Goal: Information Seeking & Learning: Learn about a topic

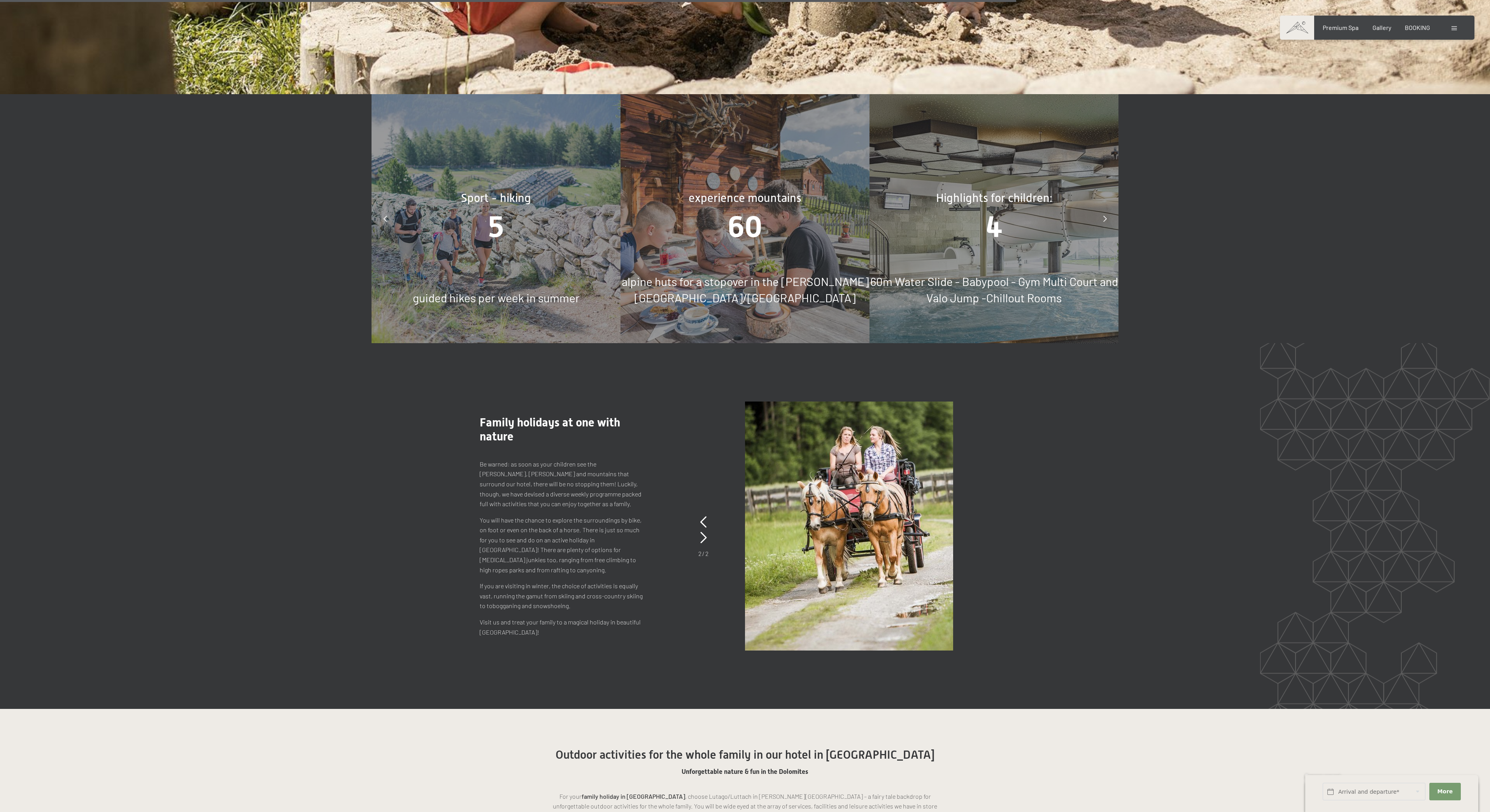
scroll to position [6030, 0]
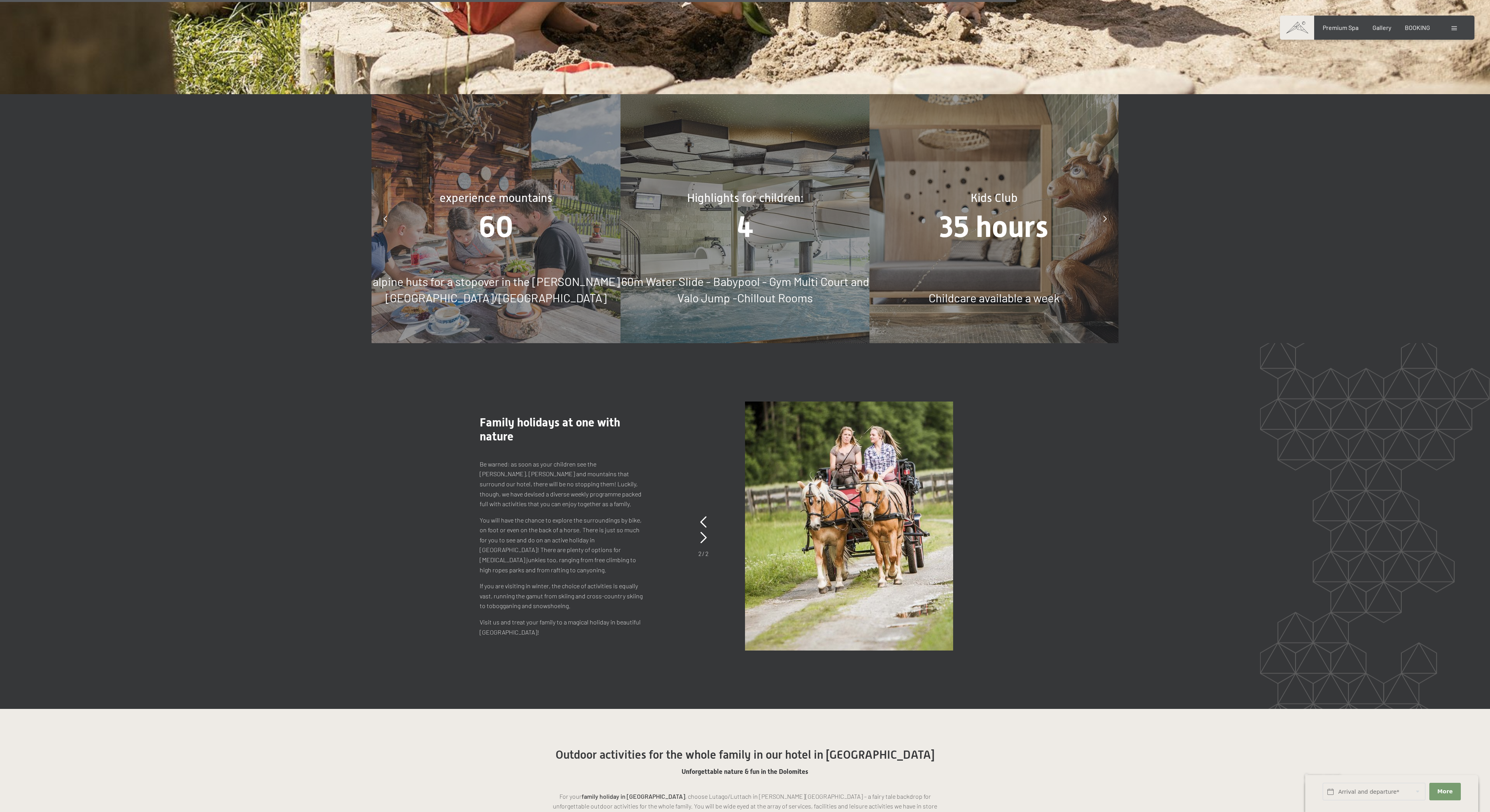
click at [747, 249] on div "Highlights for children: 4 60m Water Slide - Babypool - Gym Multi Court and Val…" at bounding box center [745, 218] width 249 height 249
click at [685, 316] on div "Highlights for children: 4 60m Water Slide - Babypool - Gym Multi Court and Val…" at bounding box center [745, 218] width 249 height 249
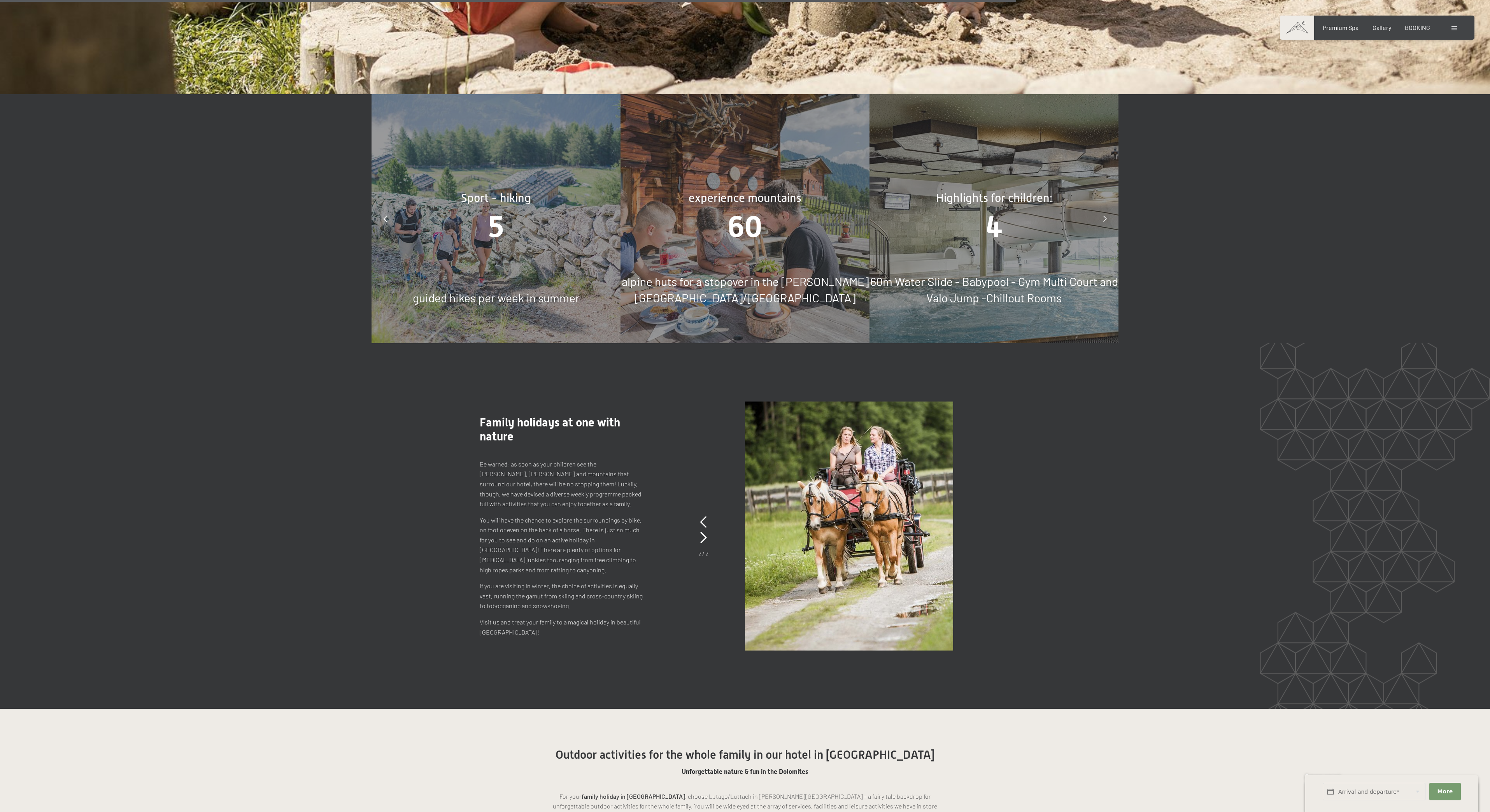
click at [728, 307] on div "experience mountains 60 alpine huts for a stopover in the [PERSON_NAME][GEOGRAP…" at bounding box center [745, 218] width 249 height 249
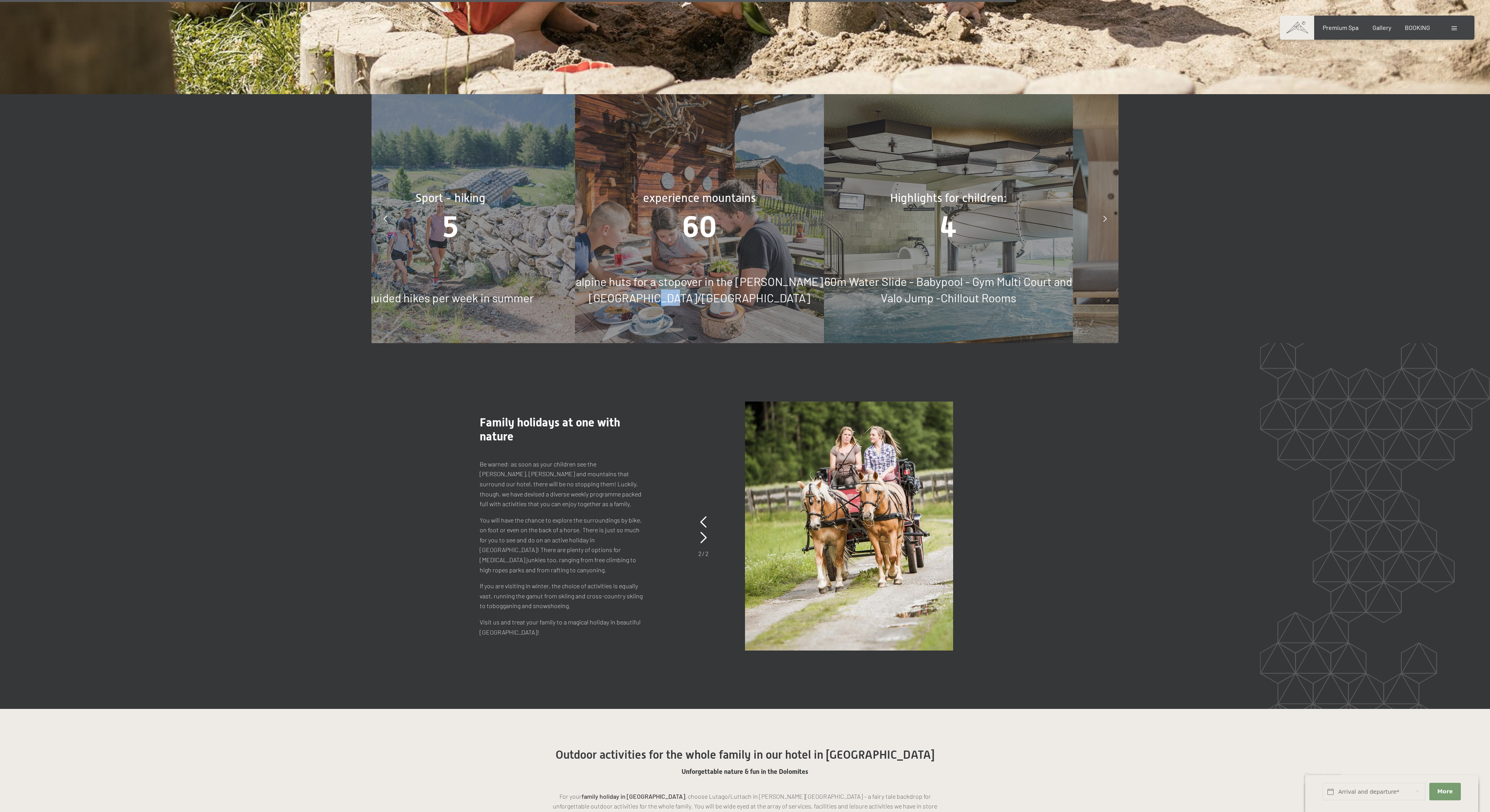
drag, startPoint x: 996, startPoint y: 289, endPoint x: 689, endPoint y: 297, distance: 307.1
click at [691, 297] on div "experience mountains 60 alpine huts for a stopover in the [PERSON_NAME][GEOGRAP…" at bounding box center [699, 218] width 249 height 249
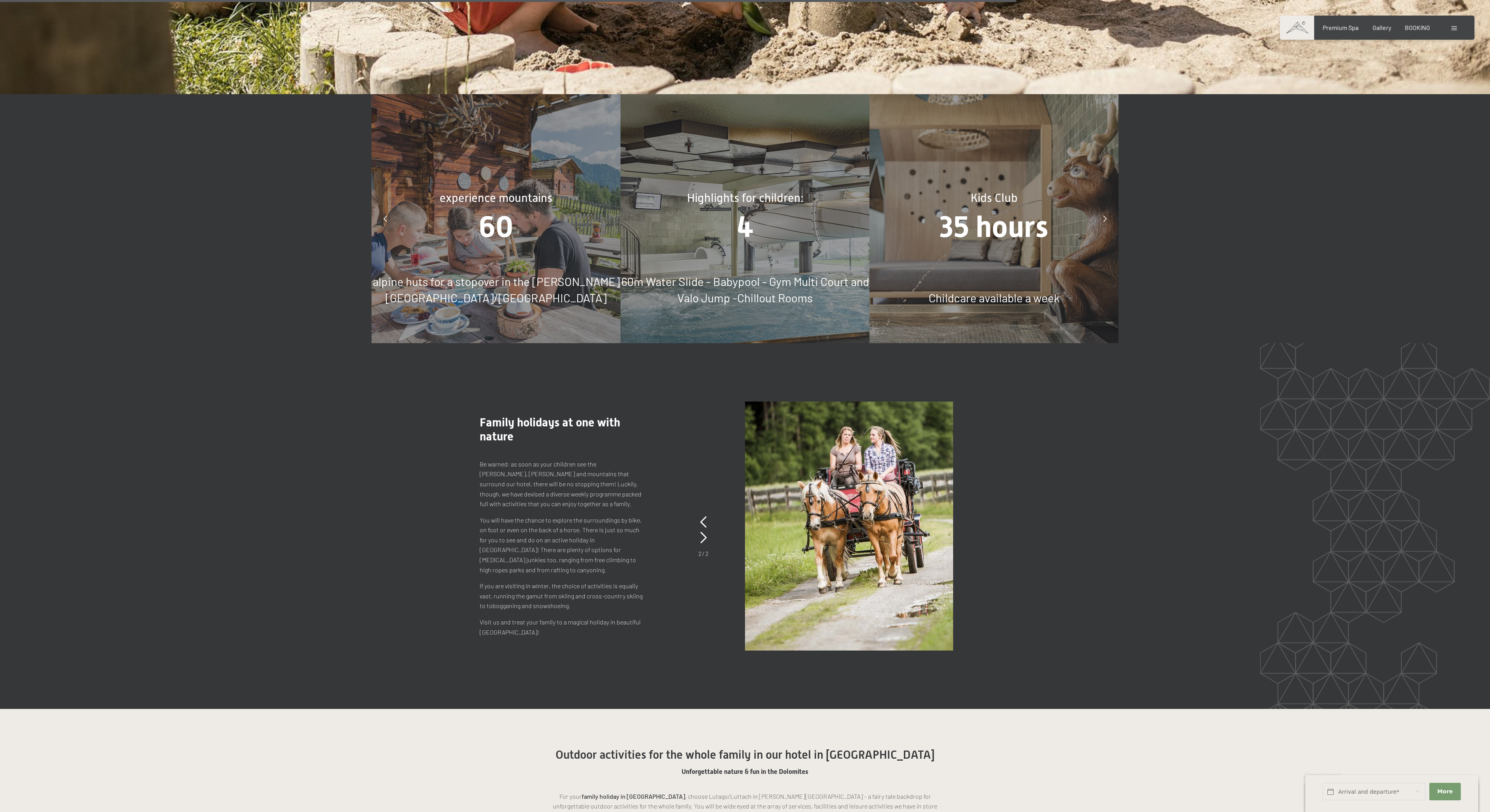
click at [754, 260] on div "Highlights for children: 4 60m Water Slide - Babypool - Gym Multi Court and Val…" at bounding box center [745, 218] width 249 height 249
click at [771, 213] on div "4" at bounding box center [745, 227] width 249 height 41
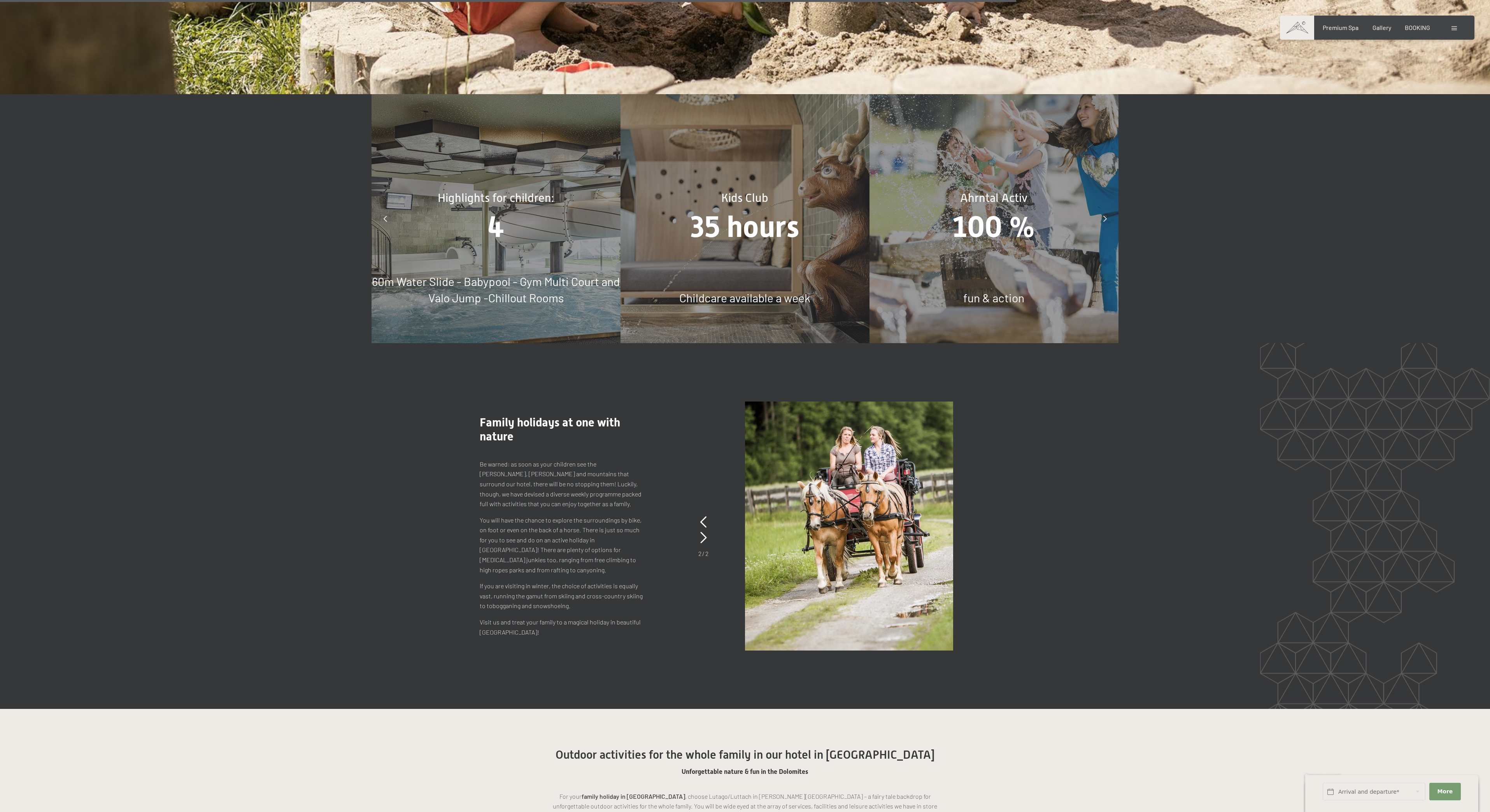
click at [770, 212] on div "35 hours" at bounding box center [745, 227] width 249 height 41
click at [770, 212] on span "35 hours" at bounding box center [745, 227] width 109 height 34
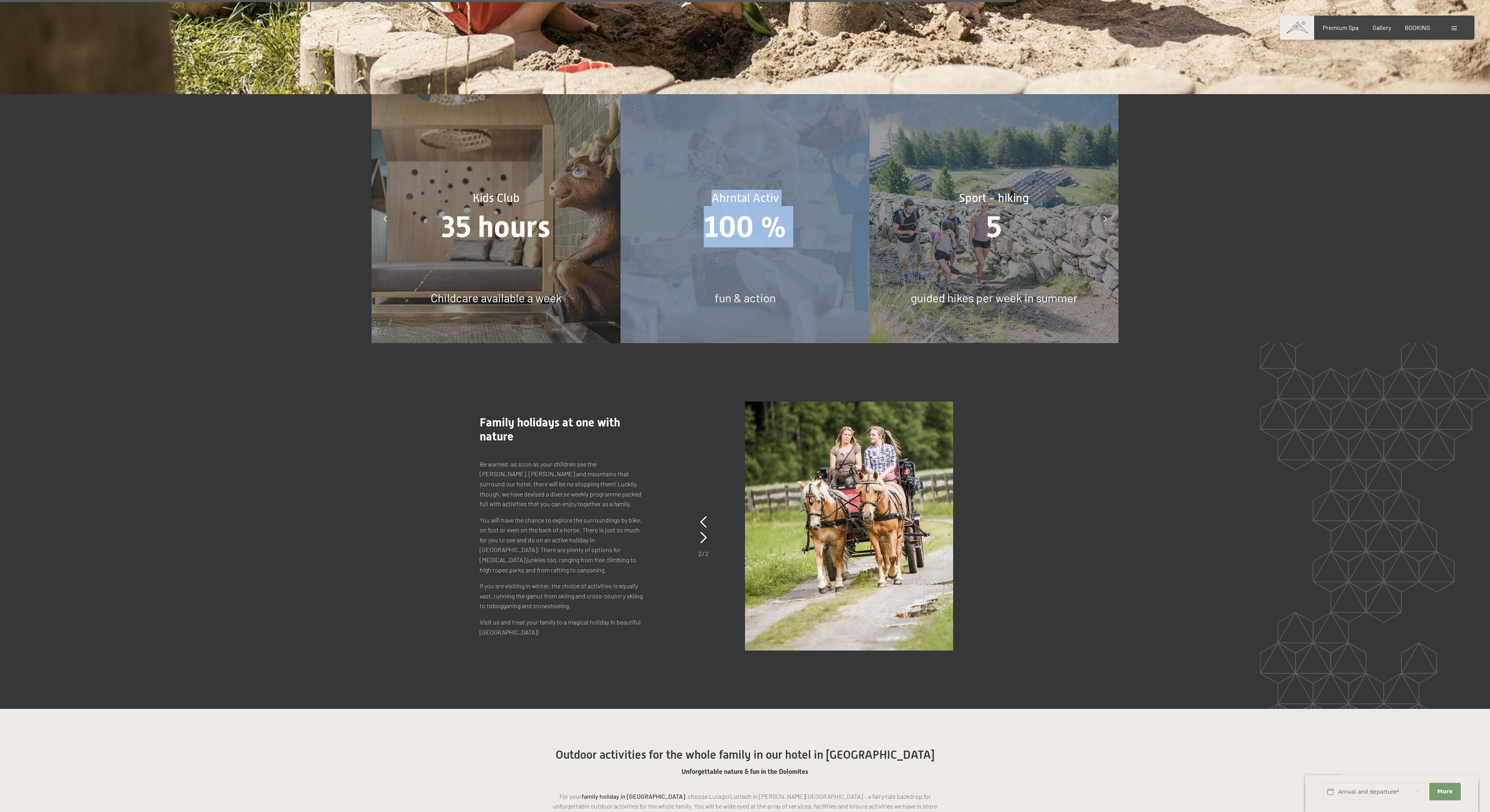
drag, startPoint x: 427, startPoint y: 260, endPoint x: 770, endPoint y: 312, distance: 346.9
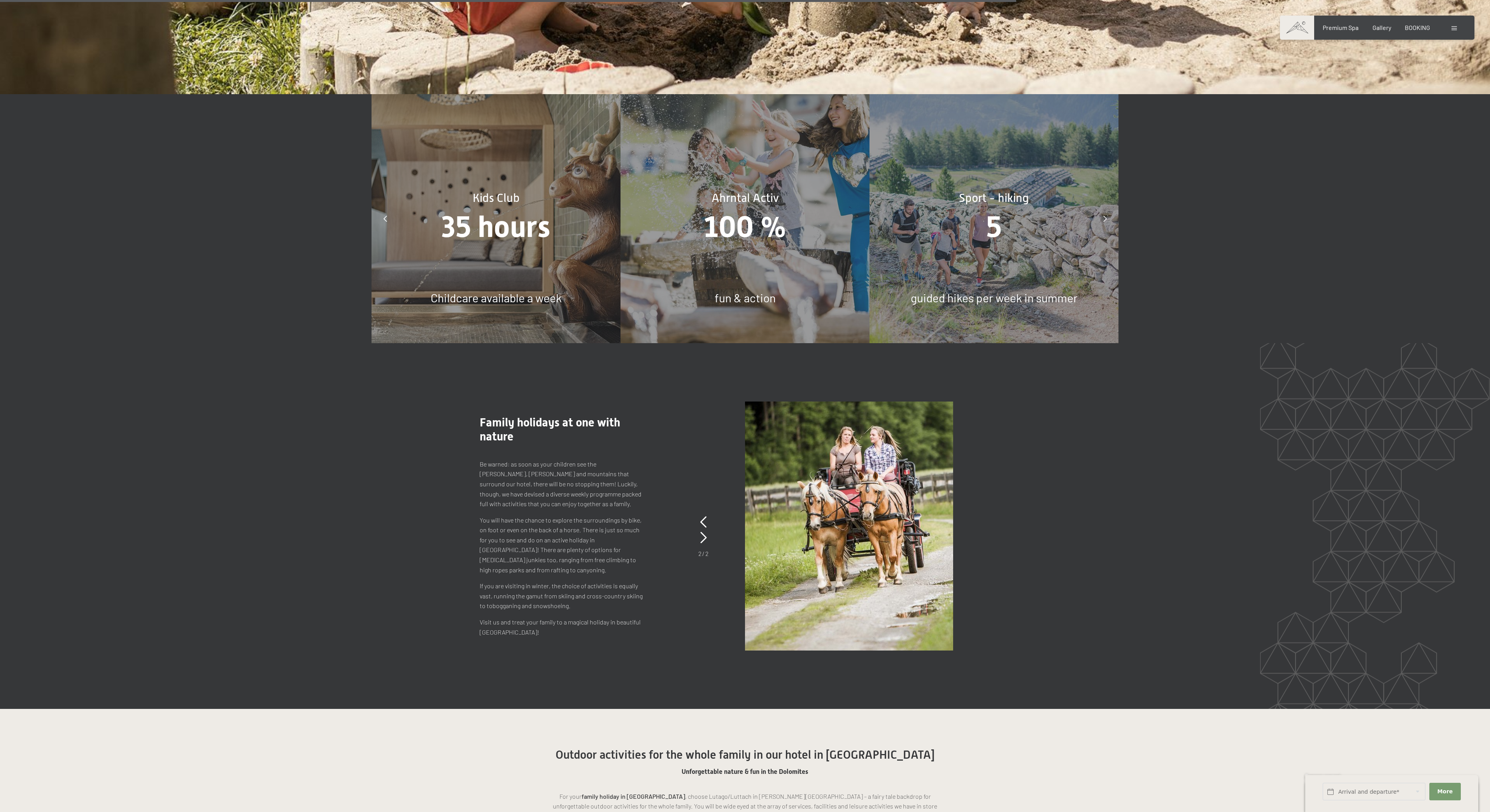
drag, startPoint x: 384, startPoint y: 209, endPoint x: 380, endPoint y: 213, distance: 5.7
click at [382, 212] on div at bounding box center [385, 219] width 19 height 19
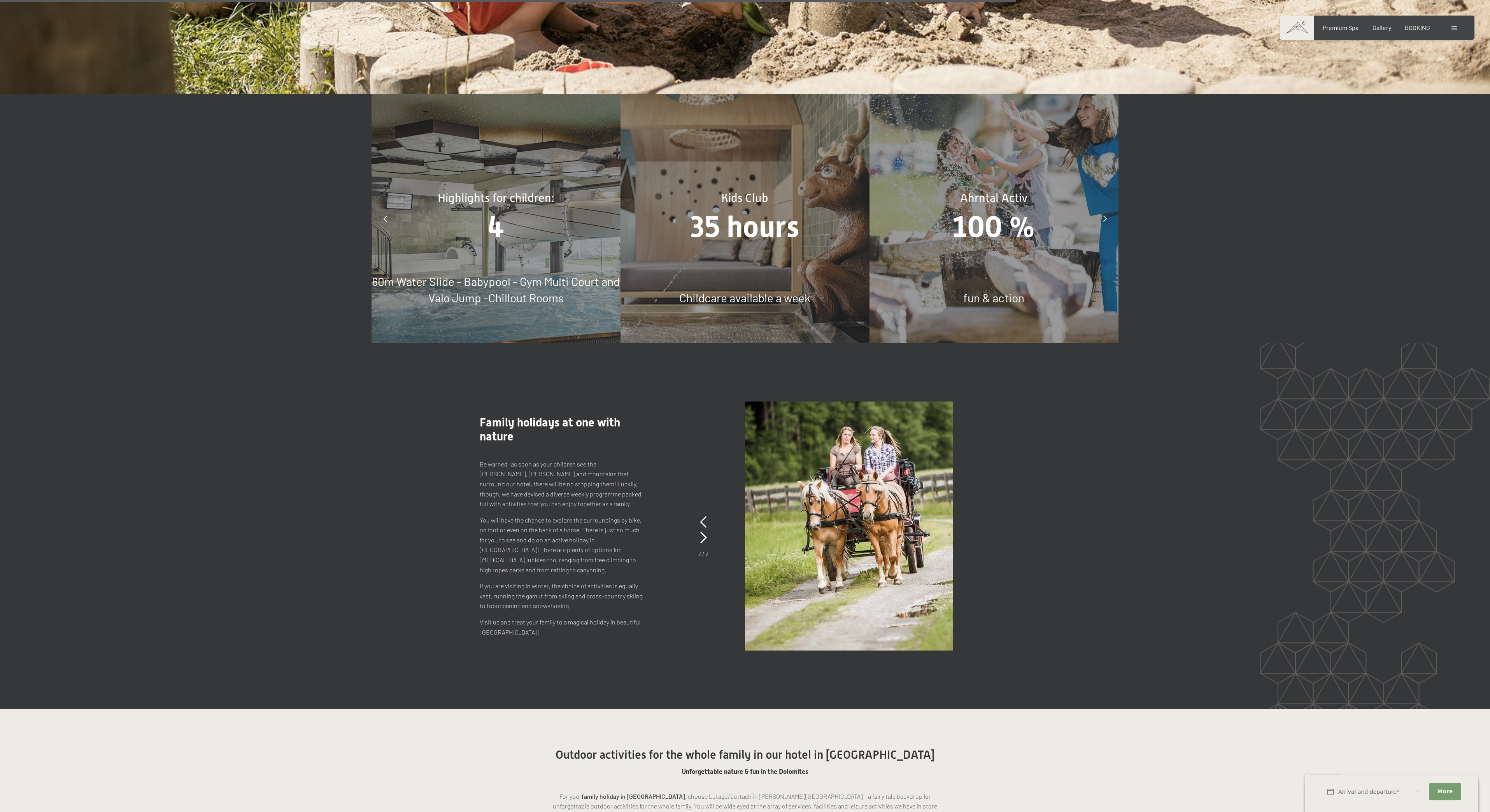
click at [475, 211] on div "4" at bounding box center [496, 227] width 249 height 41
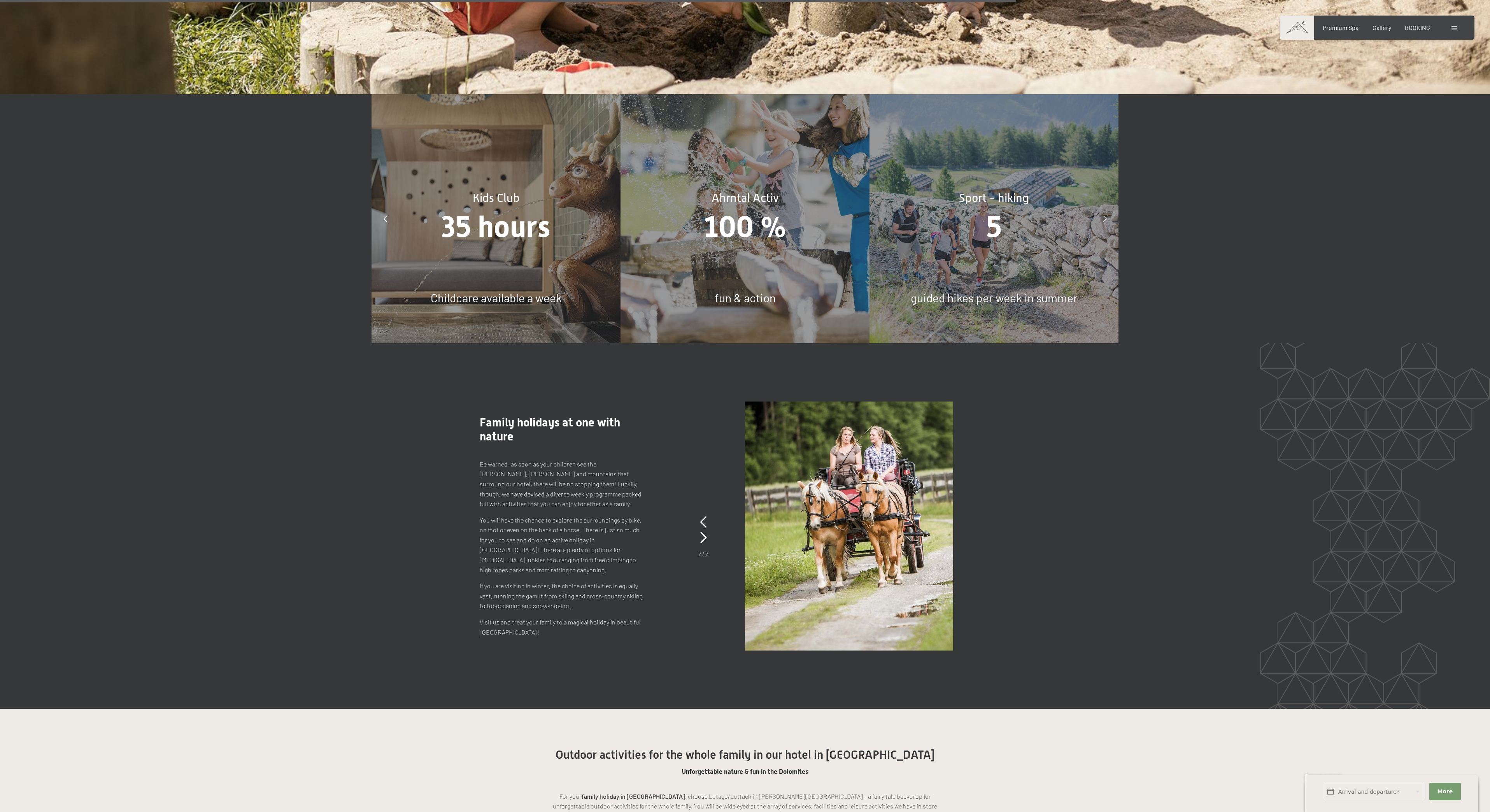
click at [477, 212] on span "35 hours" at bounding box center [496, 227] width 109 height 34
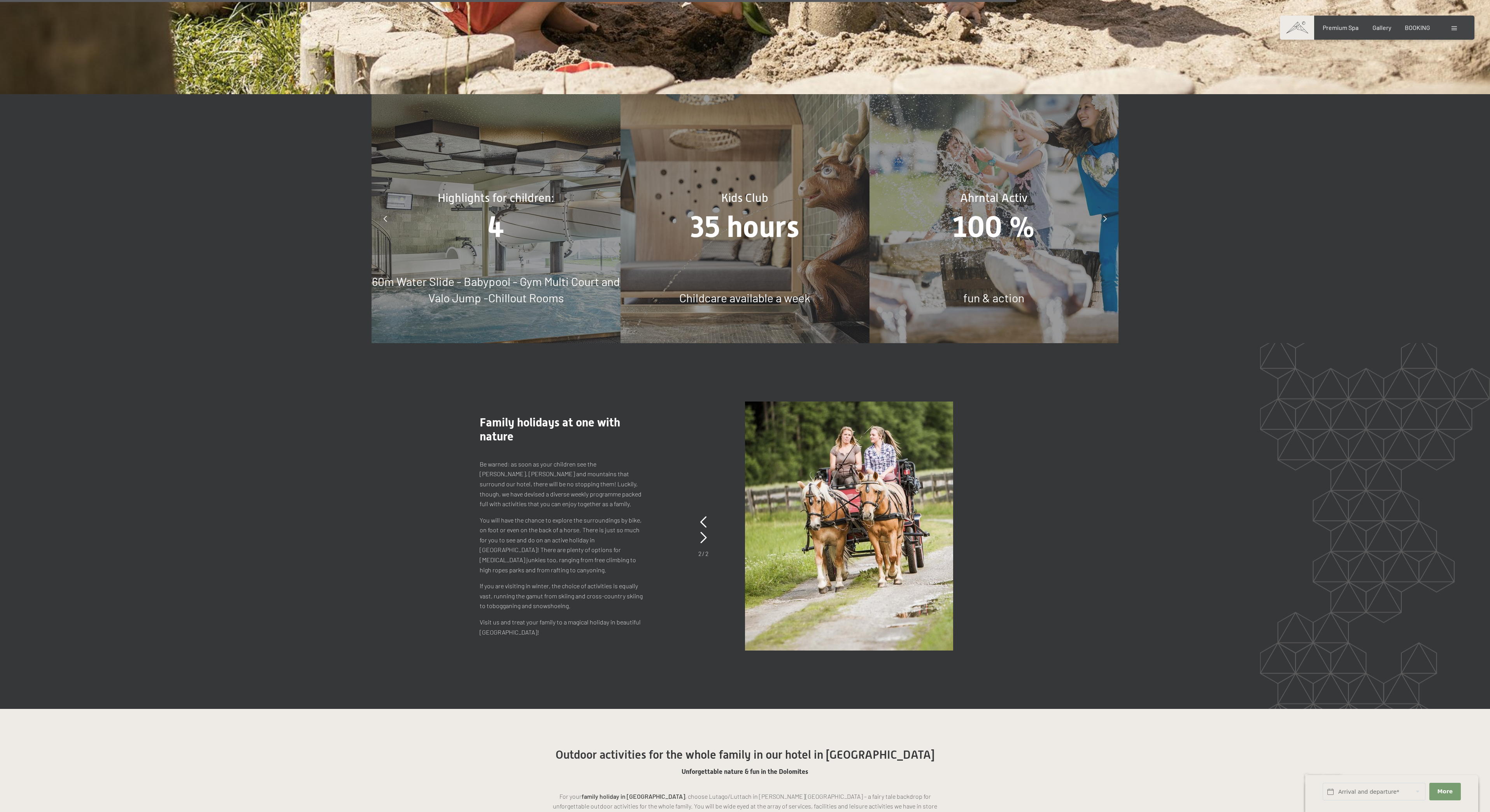
click at [620, 247] on div "Highlights for children: 4 60m Water Slide - Babypool - Gym Multi Court and Val…" at bounding box center [496, 218] width 249 height 249
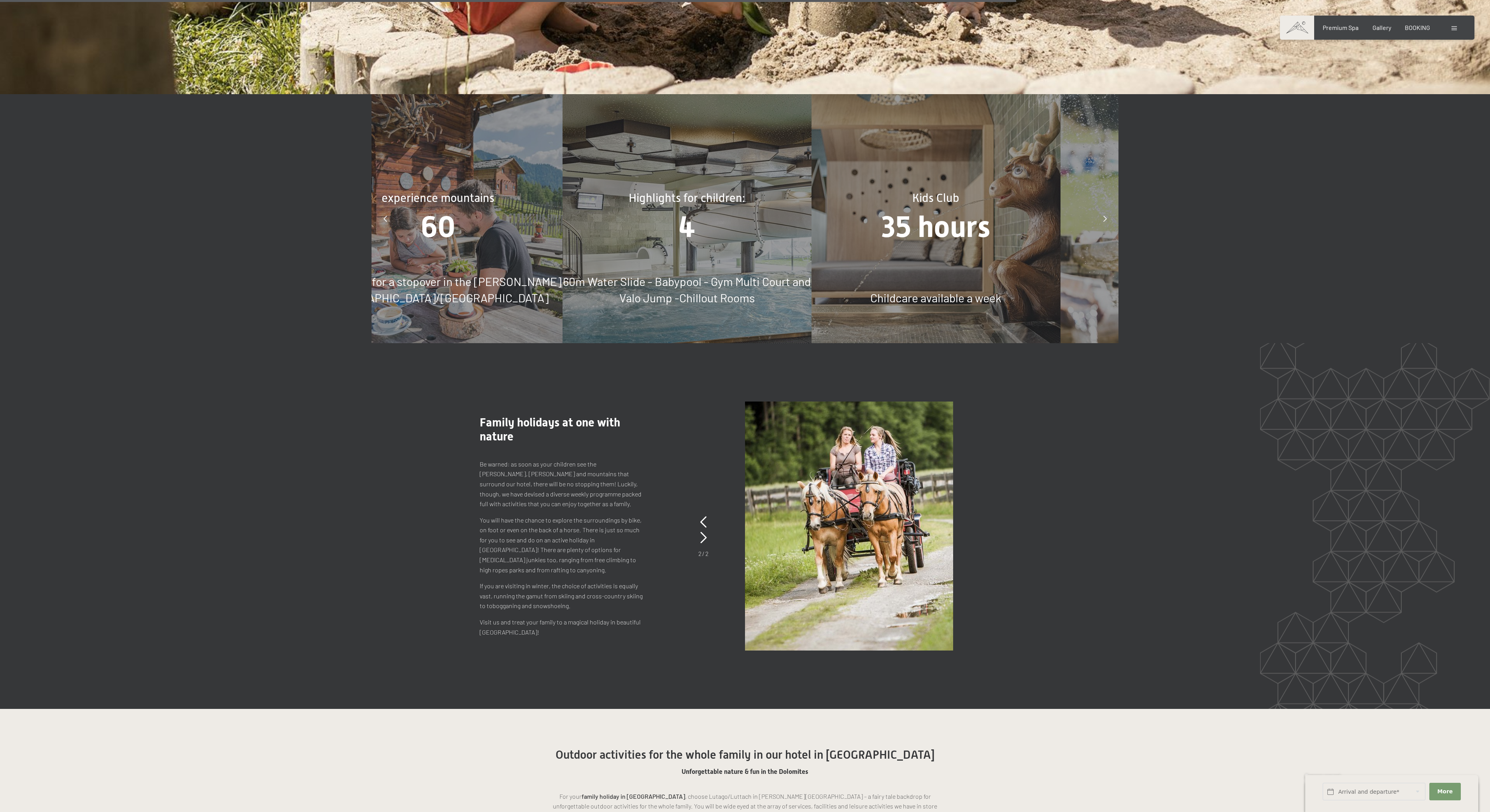
click at [811, 255] on div "Highlights for children: 4 60m Water Slide - Babypool - Gym Multi Court and Val…" at bounding box center [687, 218] width 249 height 249
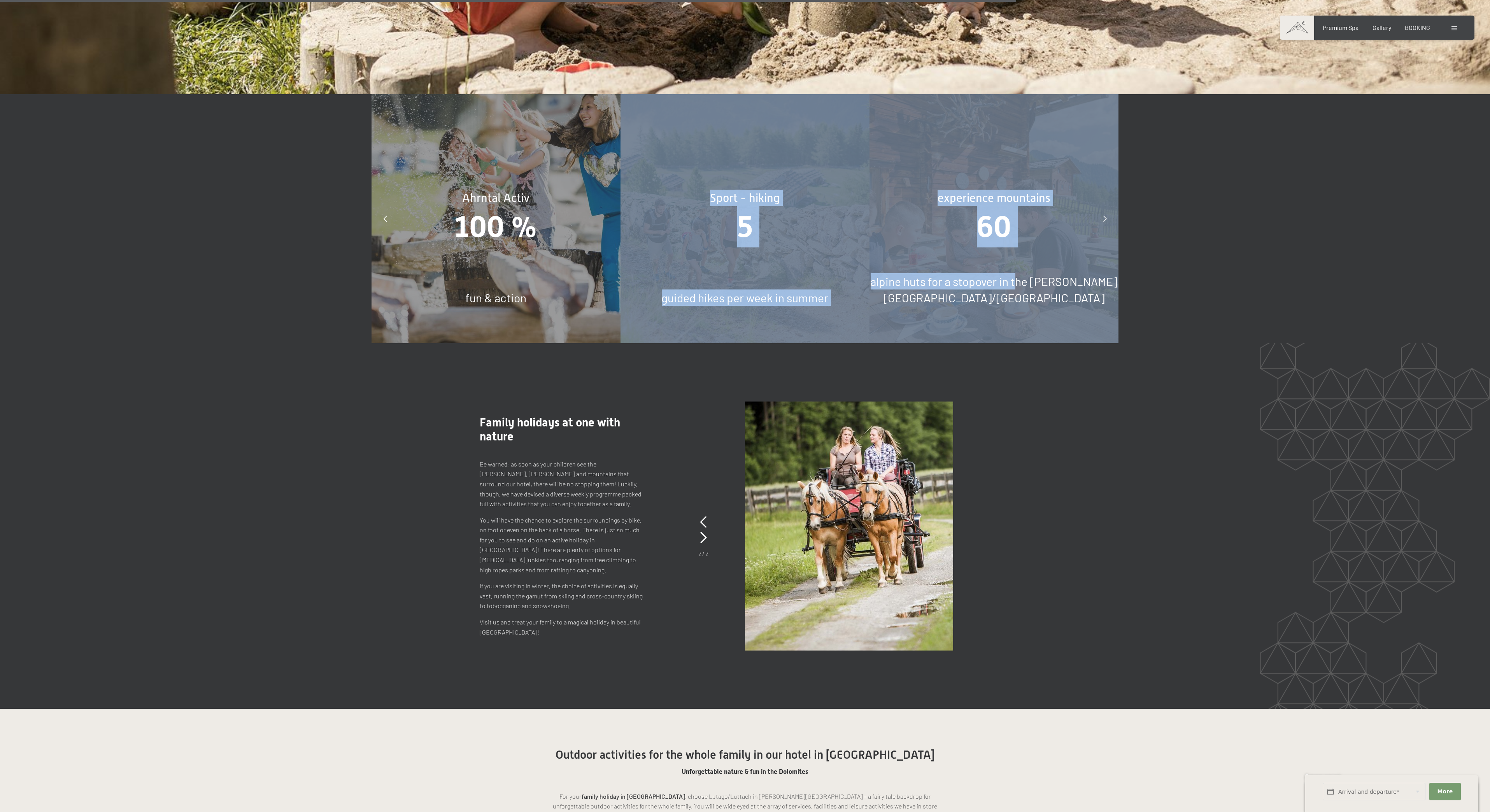
drag, startPoint x: 1044, startPoint y: 272, endPoint x: 579, endPoint y: 303, distance: 466.0
click at [574, 299] on div "Highlights for children: 4 60m Water Slide - Babypool - Gym Multi Court and Val…" at bounding box center [495, 218] width 3735 height 249
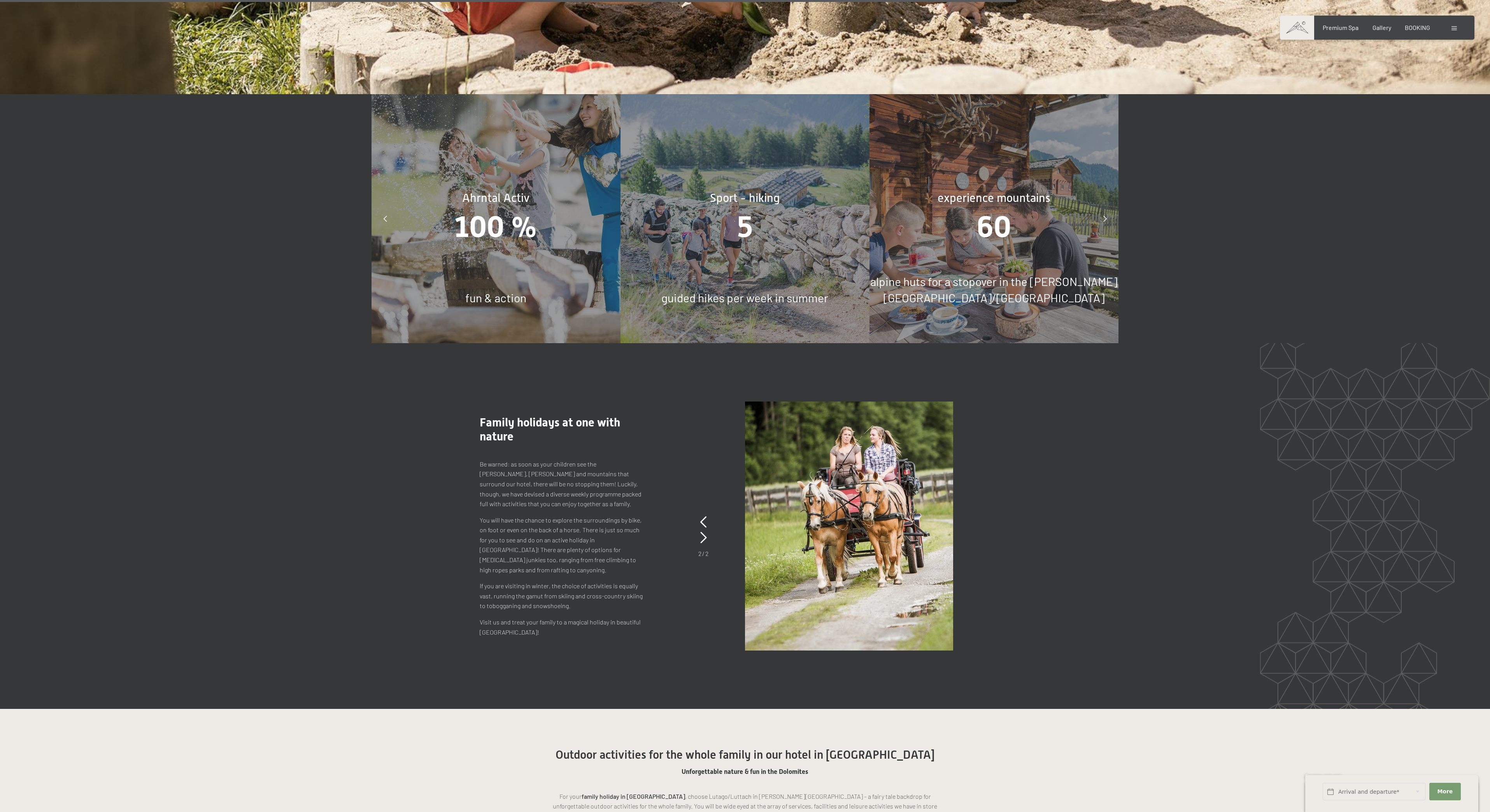
drag, startPoint x: 597, startPoint y: 266, endPoint x: 590, endPoint y: 298, distance: 32.8
click at [596, 269] on div "Ahrntal Activ 100 % fun & action" at bounding box center [496, 218] width 249 height 249
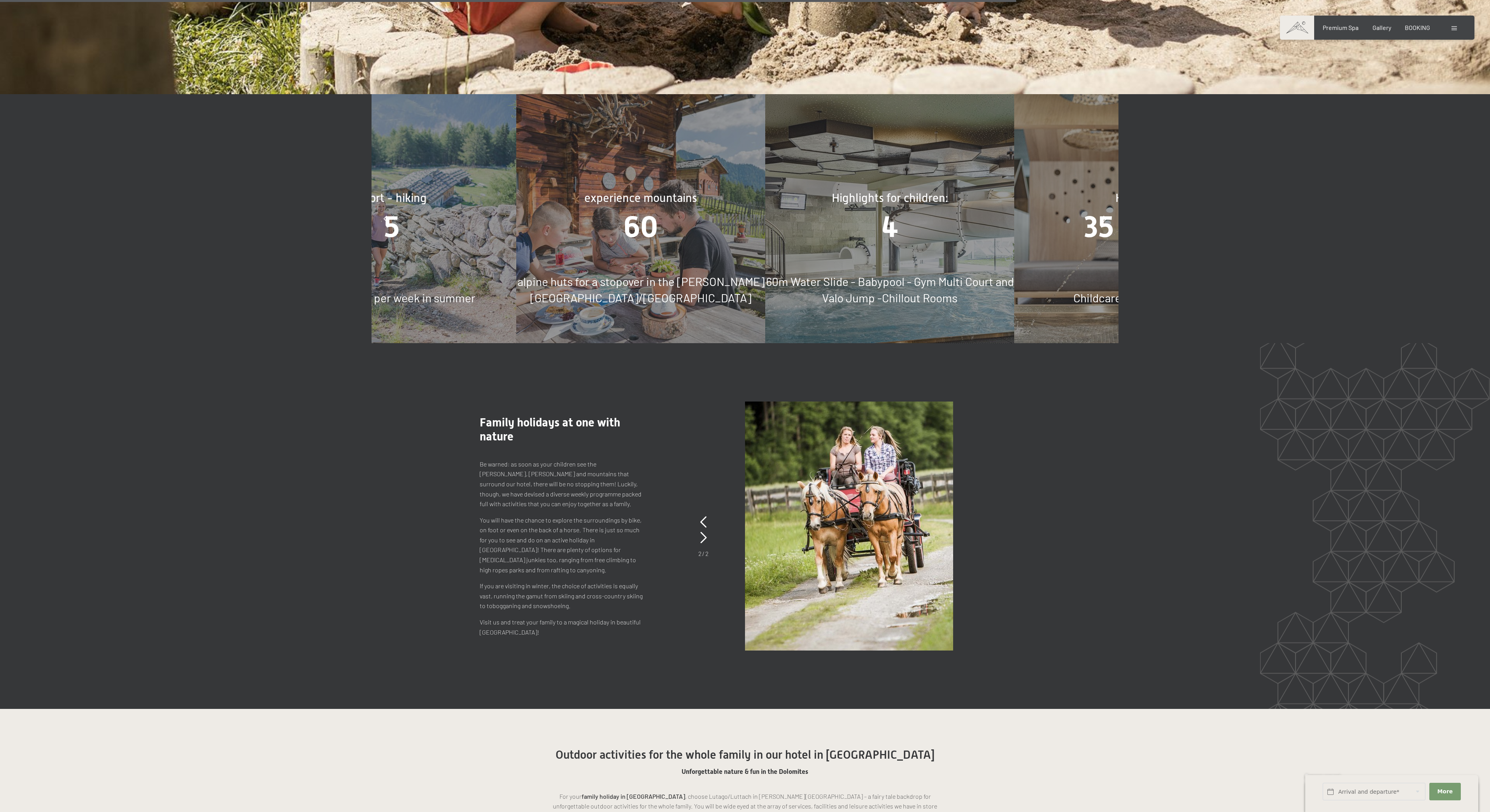
drag, startPoint x: 817, startPoint y: 326, endPoint x: 703, endPoint y: 315, distance: 114.5
click at [709, 315] on div "experience mountains 60 alpine huts for a stopover in the [PERSON_NAME][GEOGRAP…" at bounding box center [640, 218] width 249 height 249
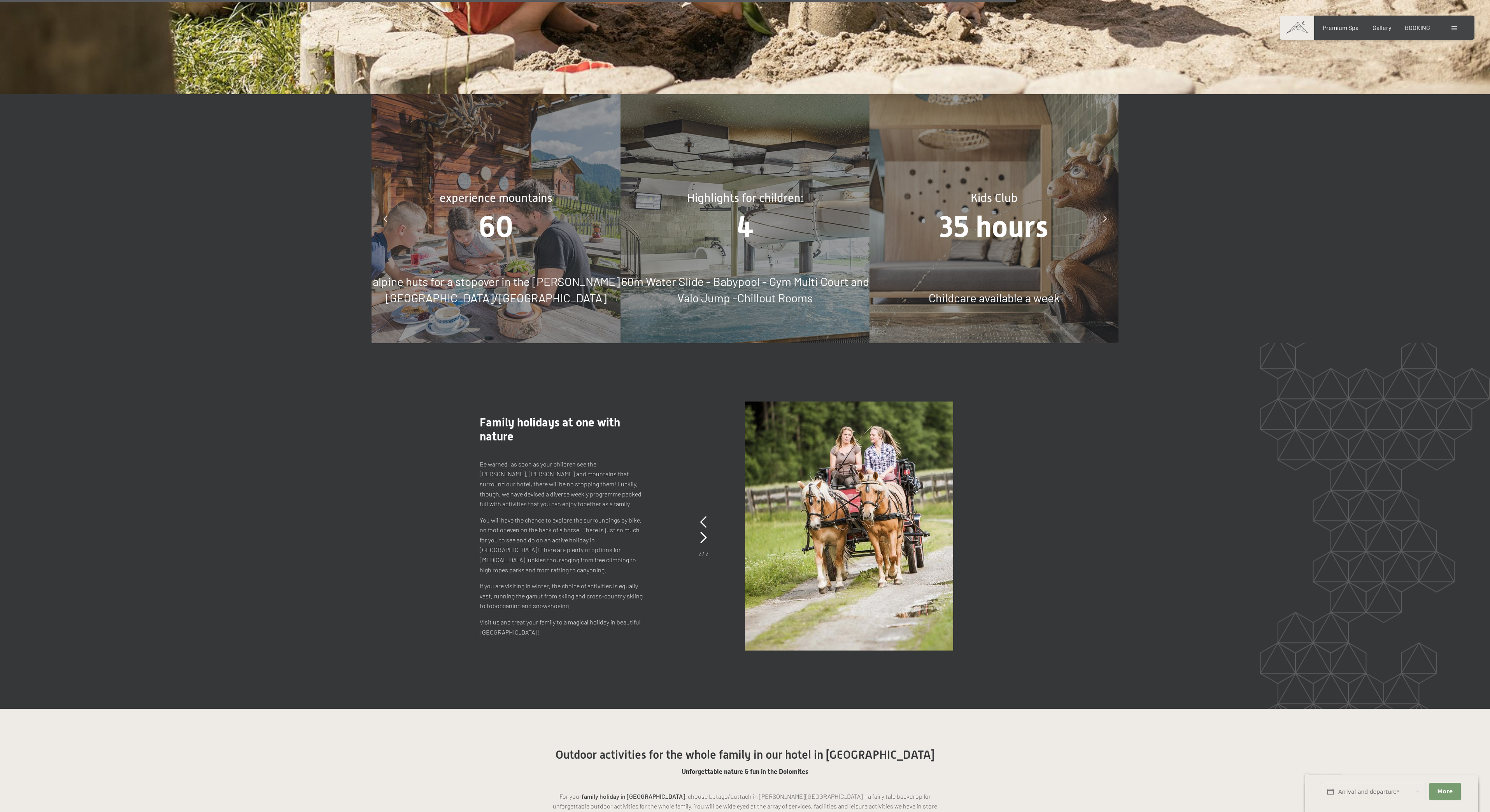
drag, startPoint x: 743, startPoint y: 194, endPoint x: 745, endPoint y: 188, distance: 6.3
click at [743, 193] on span "Highlights for children:" at bounding box center [745, 198] width 116 height 13
drag, startPoint x: 745, startPoint y: 187, endPoint x: 747, endPoint y: 183, distance: 4.5
click at [744, 192] on span "Highlights for children:" at bounding box center [745, 198] width 116 height 13
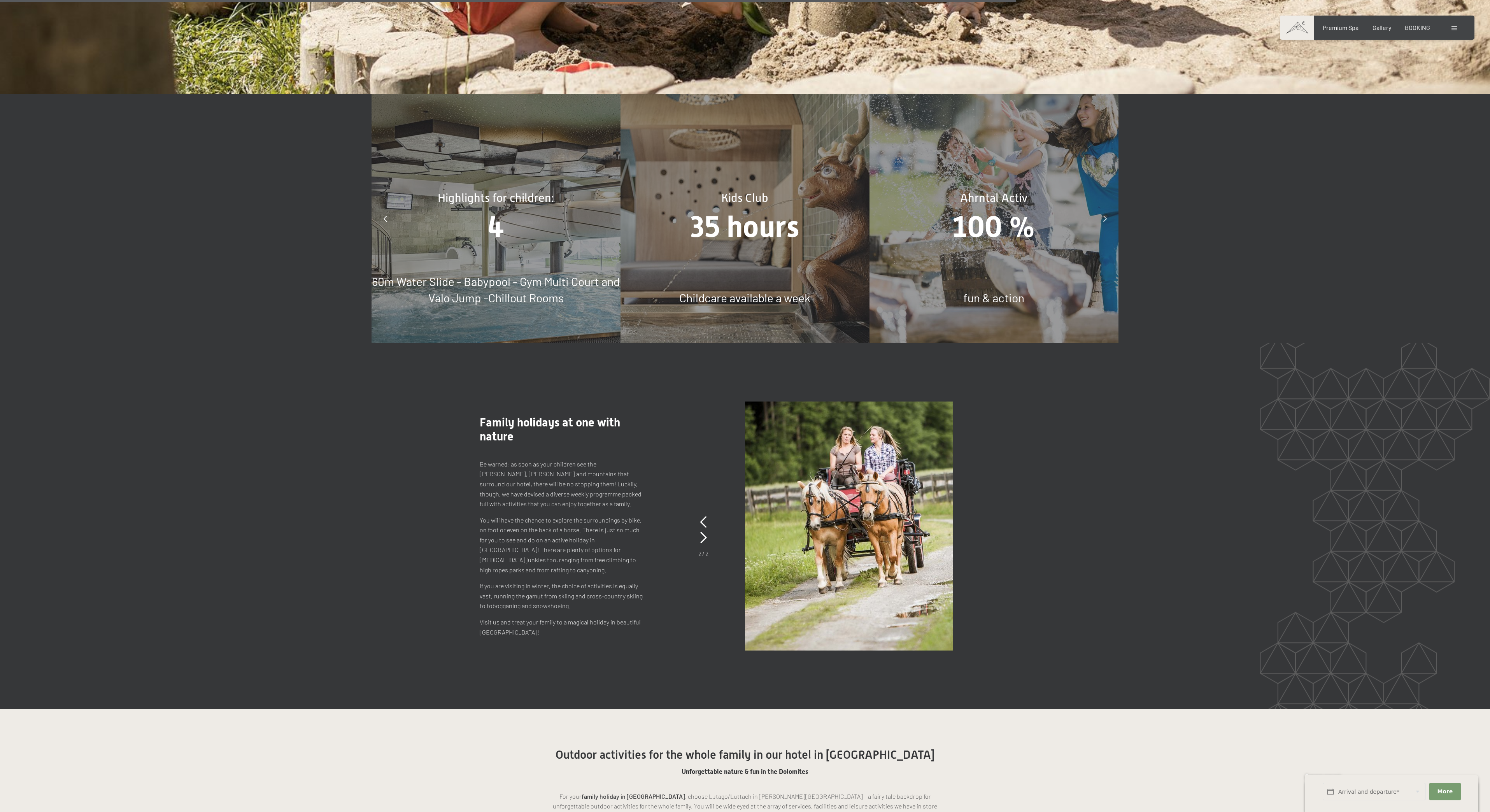
click at [748, 190] on div "Kids Club" at bounding box center [745, 198] width 249 height 16
click at [748, 192] on span "Kids Club" at bounding box center [745, 198] width 47 height 13
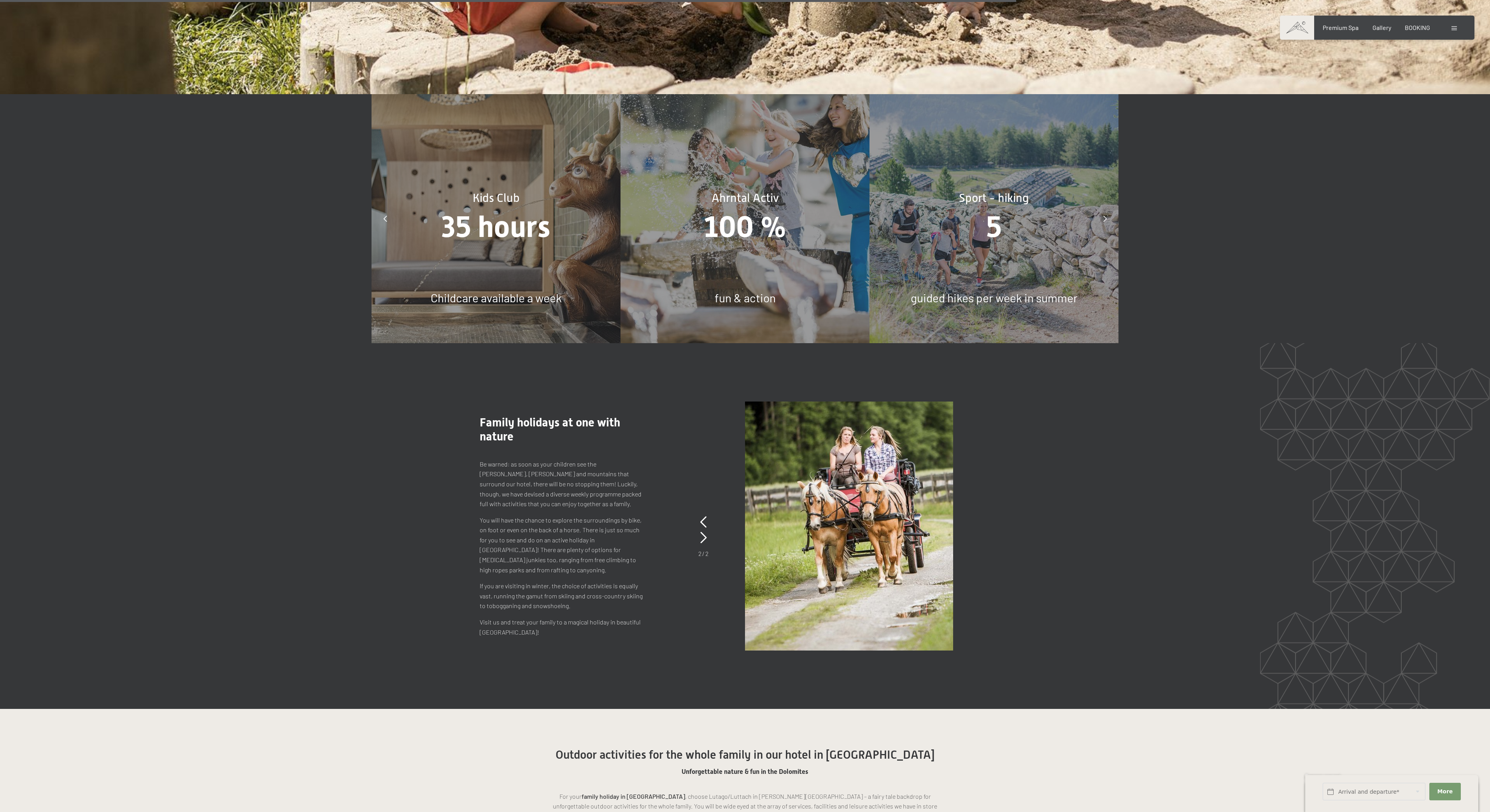
drag, startPoint x: 535, startPoint y: 165, endPoint x: 655, endPoint y: 172, distance: 120.2
click at [537, 164] on div "Kids Club 35 hours Childcare available a week" at bounding box center [496, 218] width 249 height 249
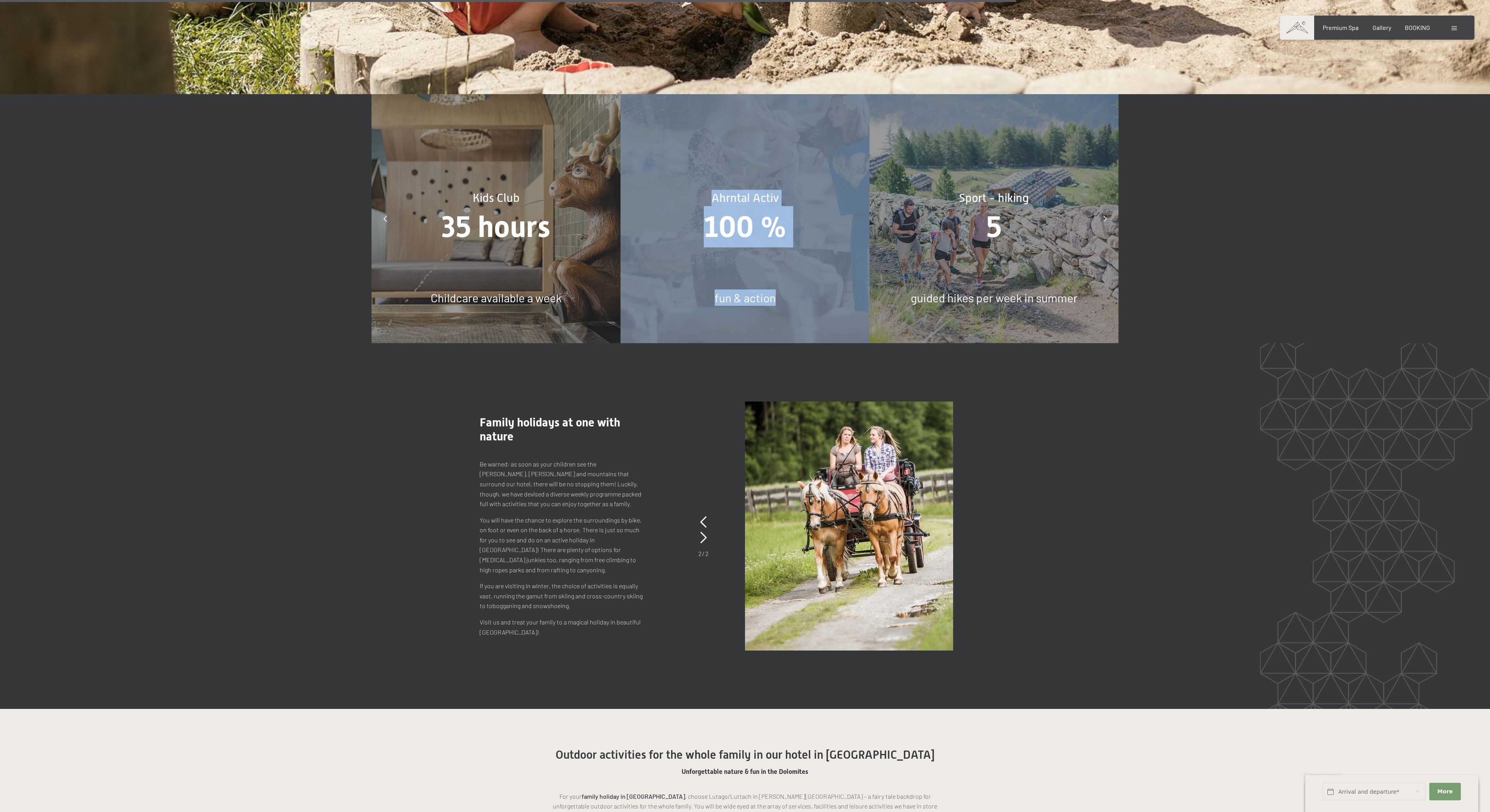
drag, startPoint x: 655, startPoint y: 172, endPoint x: 790, endPoint y: 166, distance: 135.1
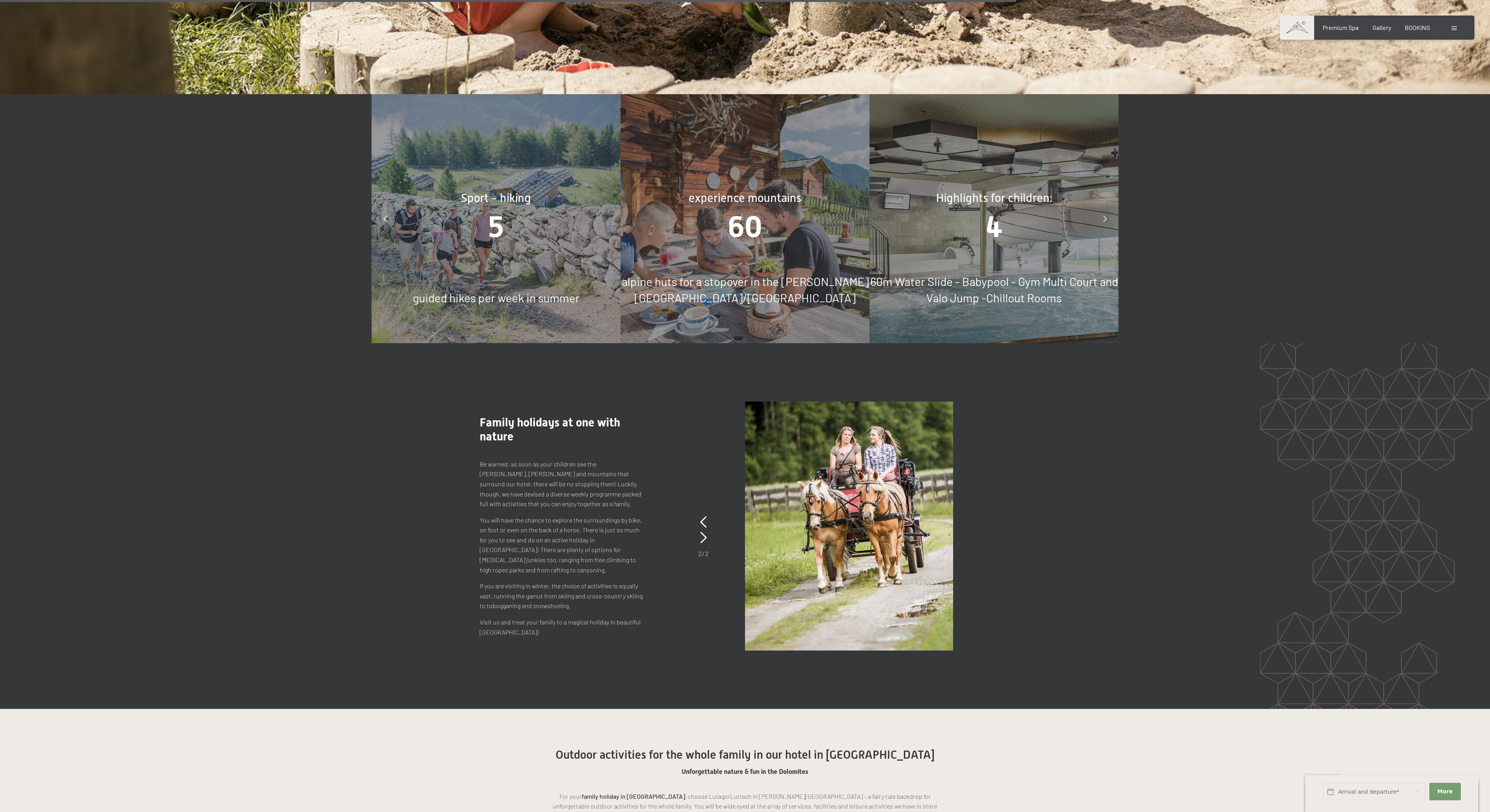
click at [729, 216] on span "60" at bounding box center [745, 227] width 34 height 34
drag, startPoint x: 656, startPoint y: 201, endPoint x: 729, endPoint y: 200, distance: 73.0
click at [706, 206] on div "60" at bounding box center [745, 227] width 249 height 41
click at [727, 206] on div "60" at bounding box center [745, 227] width 249 height 41
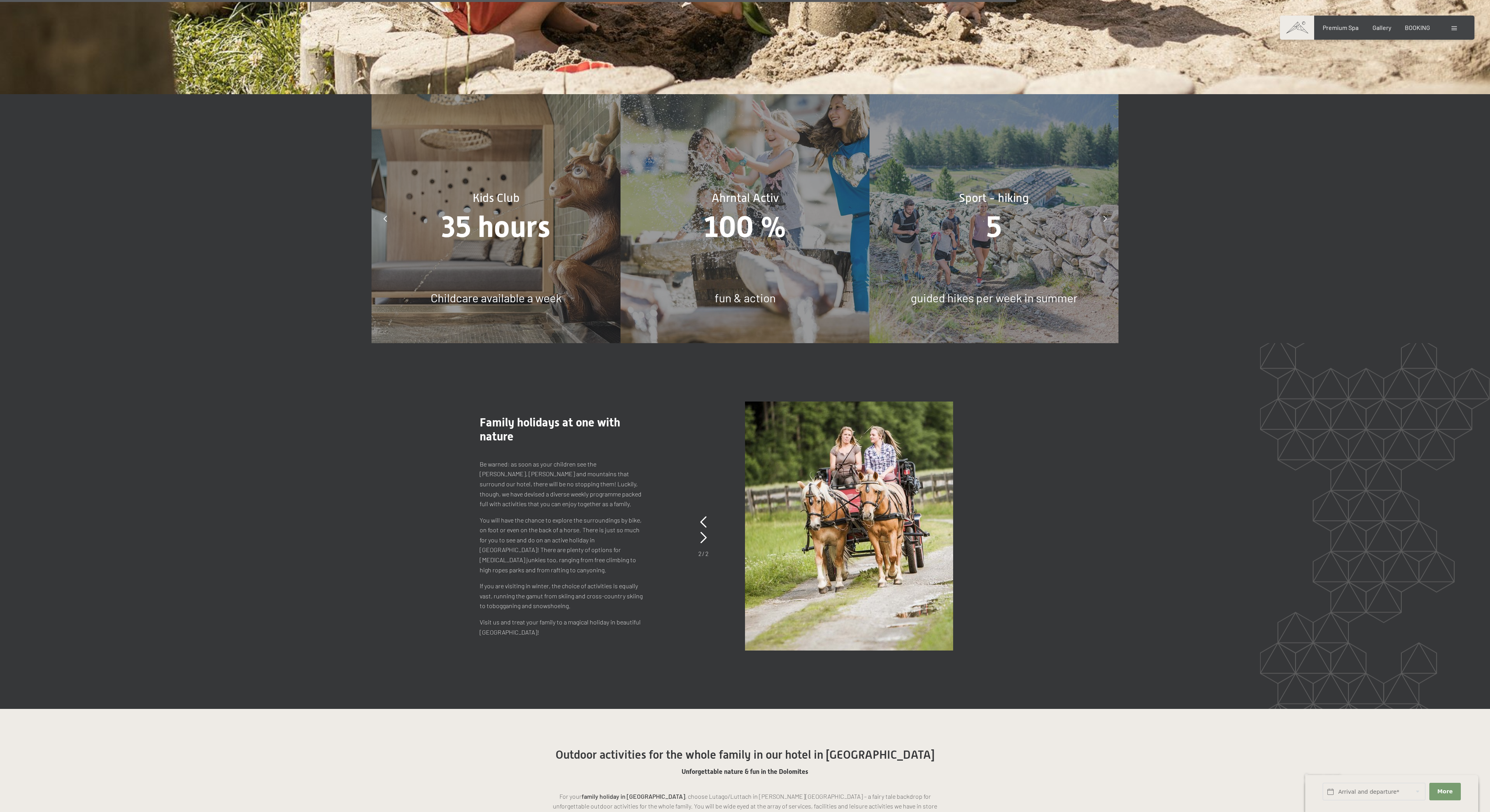
click at [1106, 215] on icon at bounding box center [1105, 218] width 4 height 6
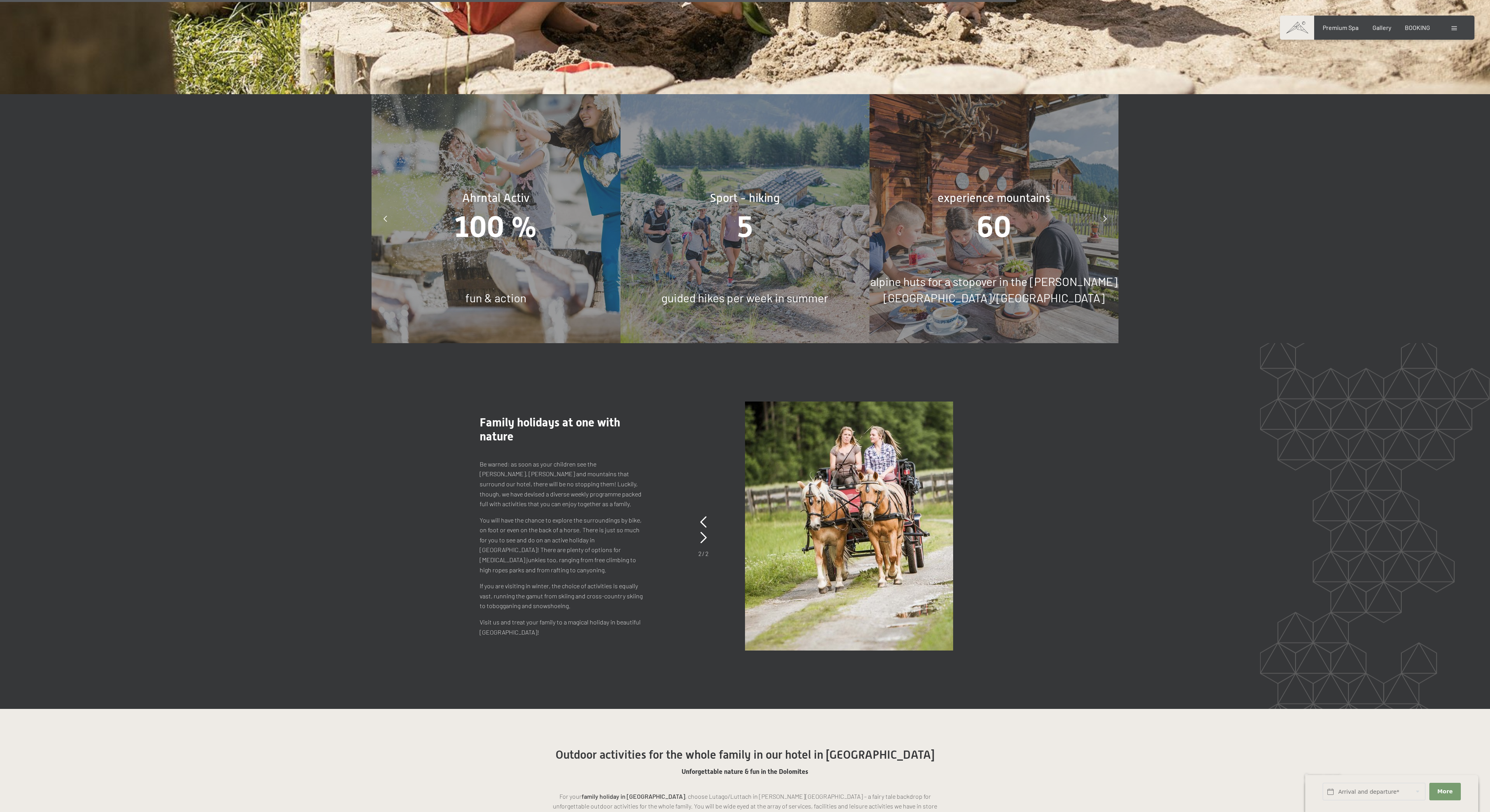
click at [1106, 215] on icon at bounding box center [1105, 218] width 4 height 6
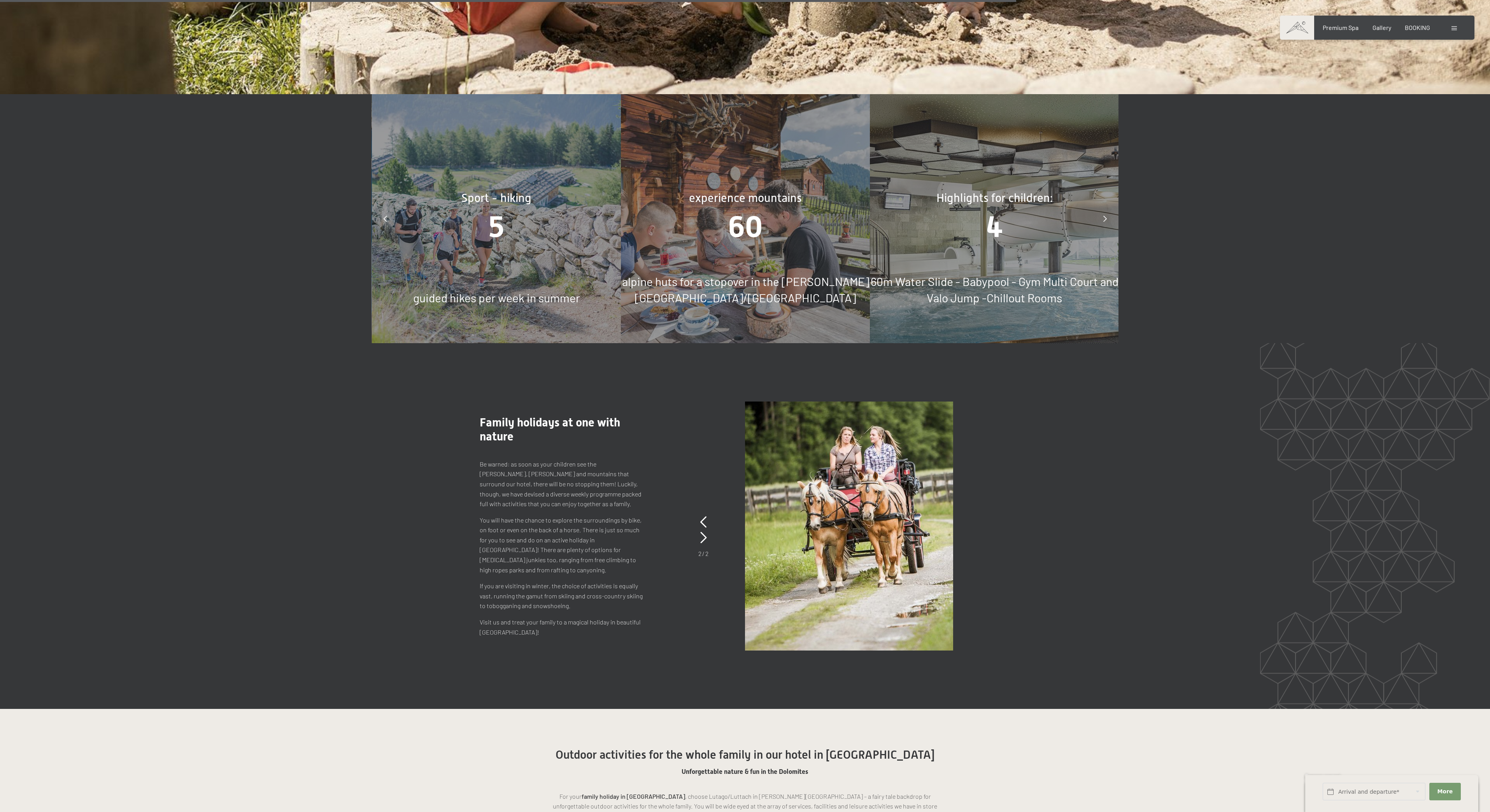
click at [951, 215] on div "4" at bounding box center [995, 227] width 249 height 41
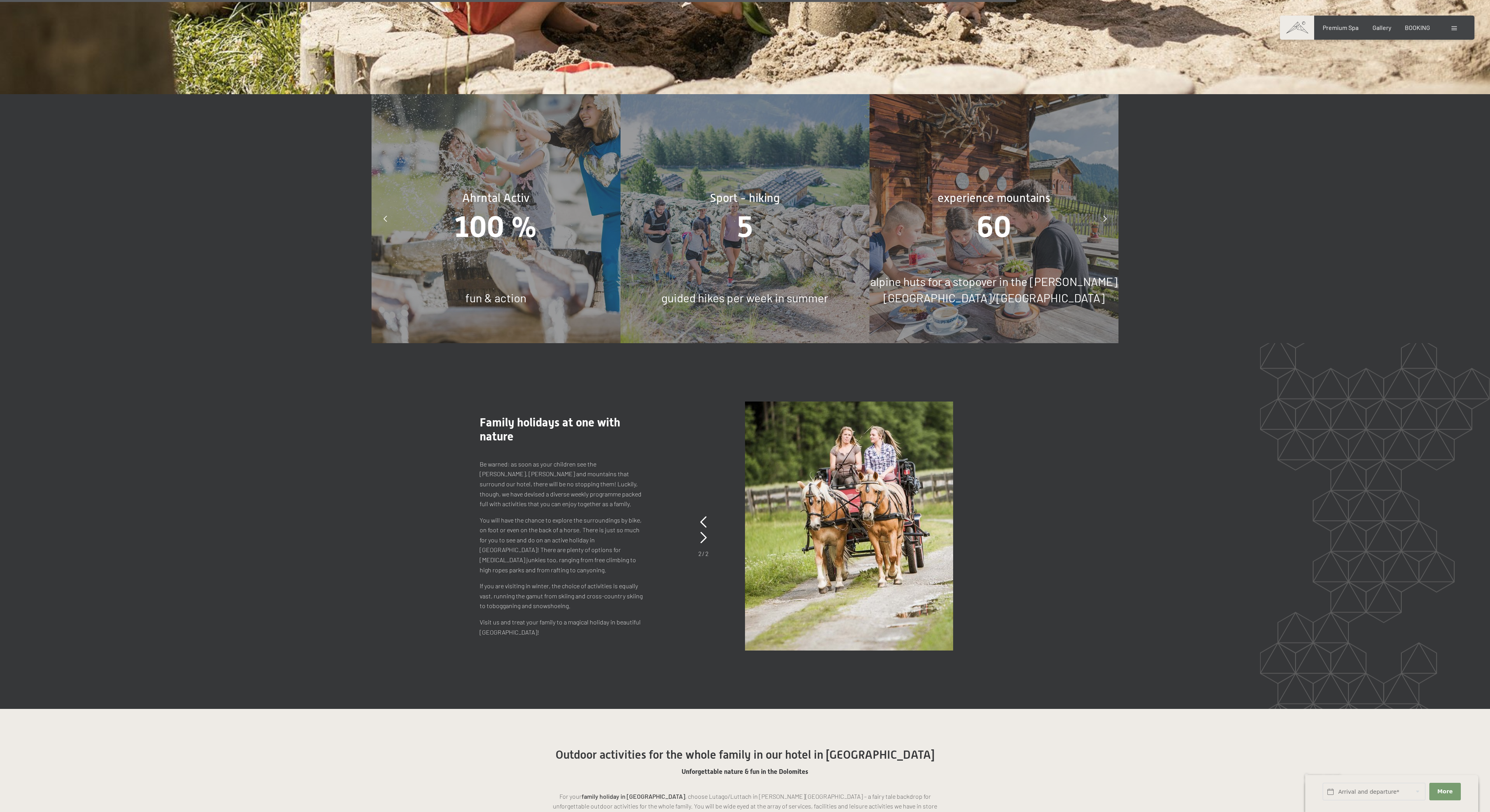
click at [921, 227] on div "60" at bounding box center [994, 227] width 249 height 41
click at [922, 233] on div "60" at bounding box center [994, 227] width 249 height 41
click at [936, 253] on div "experience mountains 60 alpine huts for a stopover in the [PERSON_NAME][GEOGRAP…" at bounding box center [994, 218] width 249 height 249
click at [939, 255] on div "experience mountains 60 alpine huts for a stopover in the [PERSON_NAME][GEOGRAP…" at bounding box center [994, 218] width 249 height 249
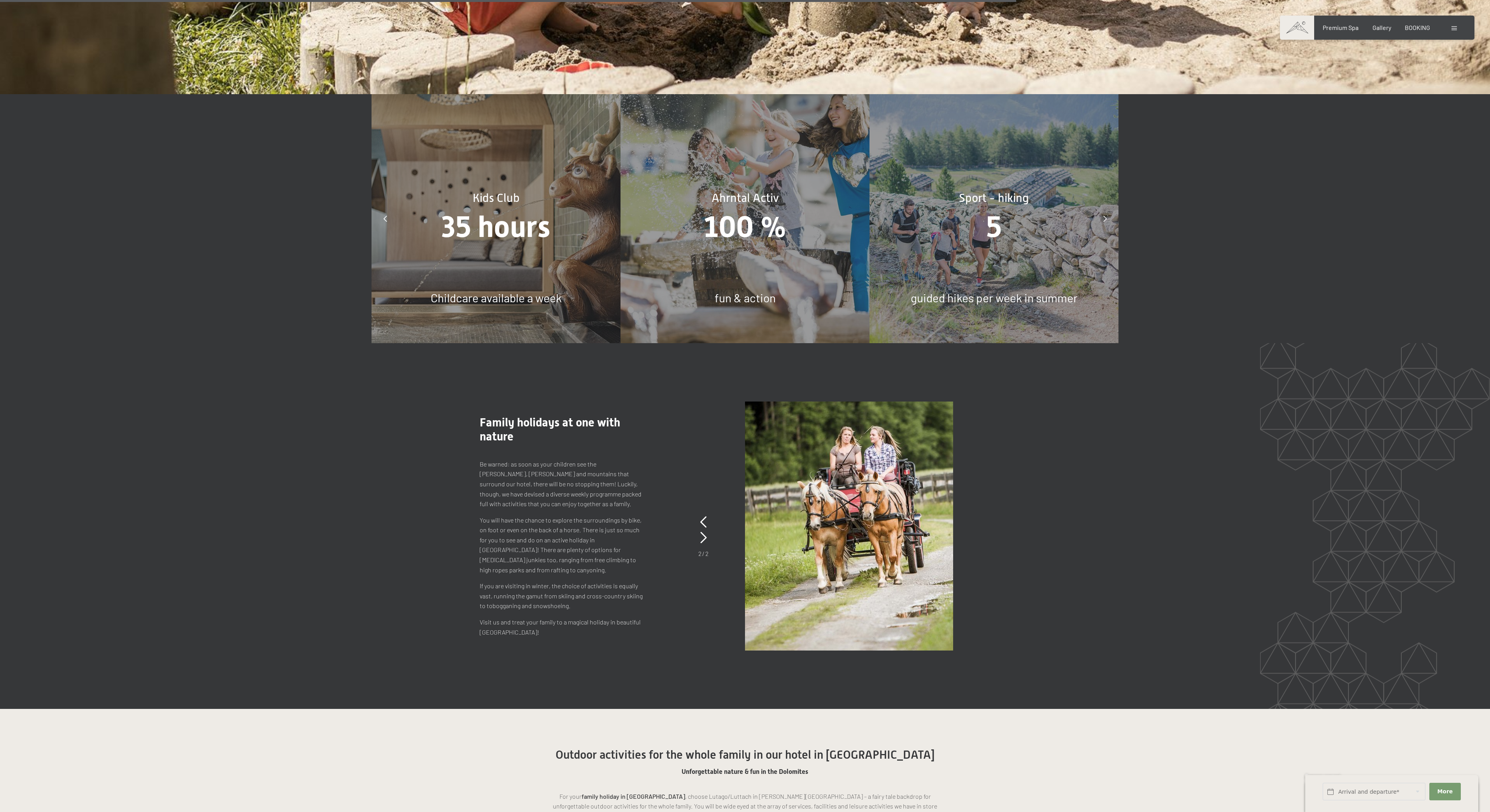
click at [1106, 209] on div at bounding box center [1105, 219] width 19 height 19
click at [1105, 215] on icon at bounding box center [1105, 218] width 4 height 6
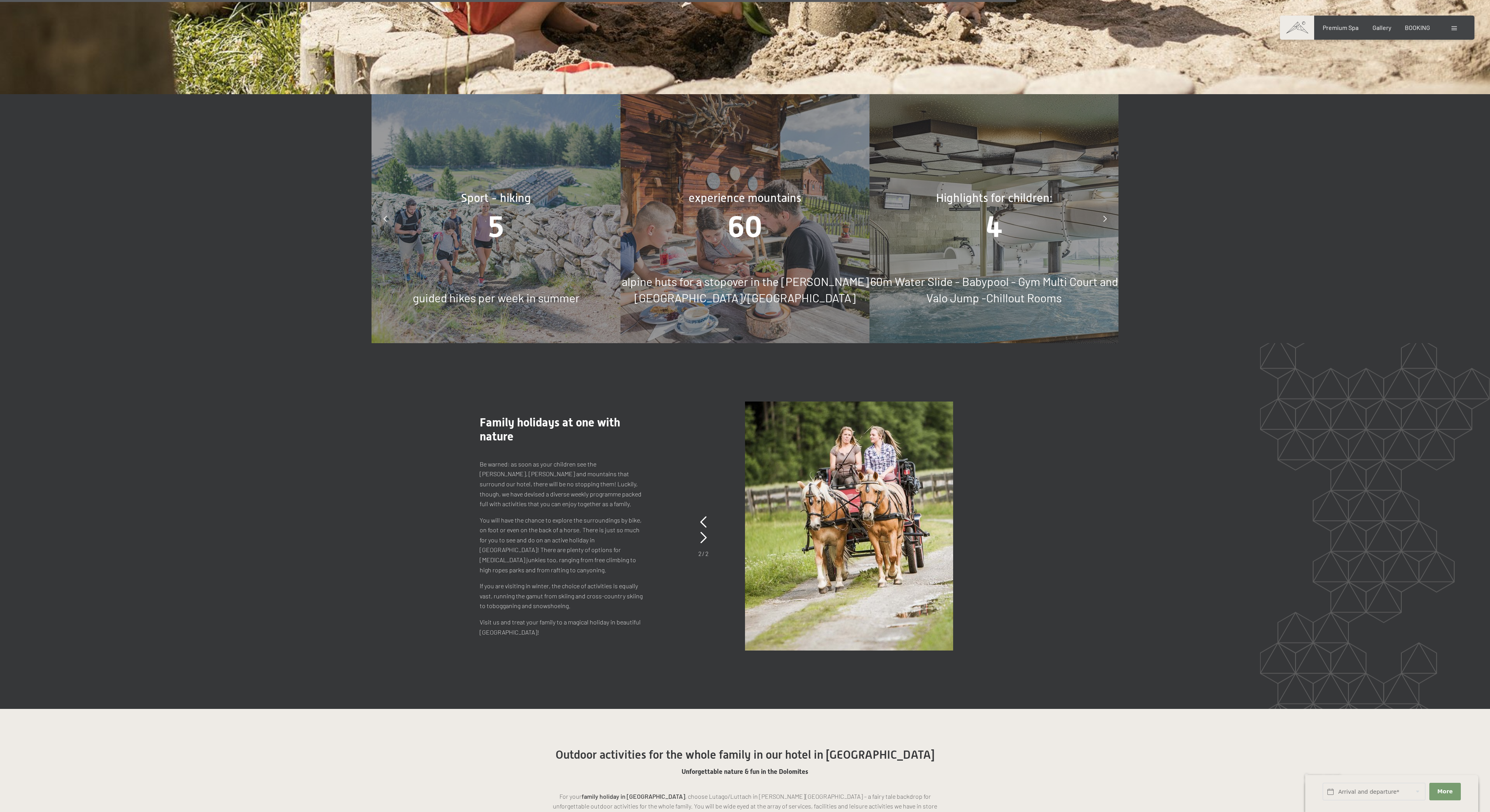
click at [998, 231] on span "4" at bounding box center [995, 227] width 17 height 34
click at [1000, 230] on span "4" at bounding box center [995, 227] width 17 height 34
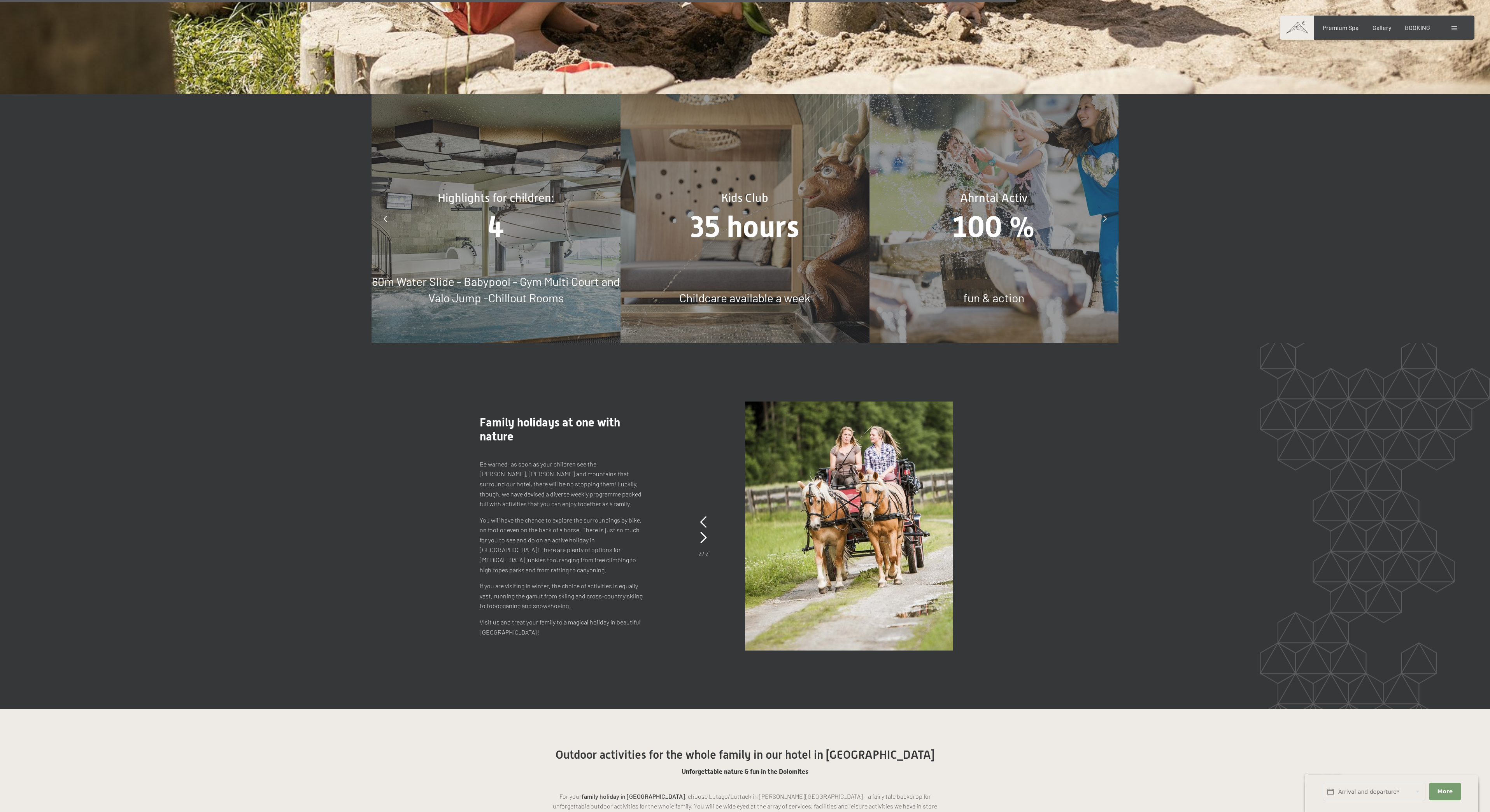
click at [1182, 286] on div "slide 11 to 13 of 5 Highlights for children: 4 60m Water Slide - Babypool - Gym…" at bounding box center [745, 218] width 1490 height 249
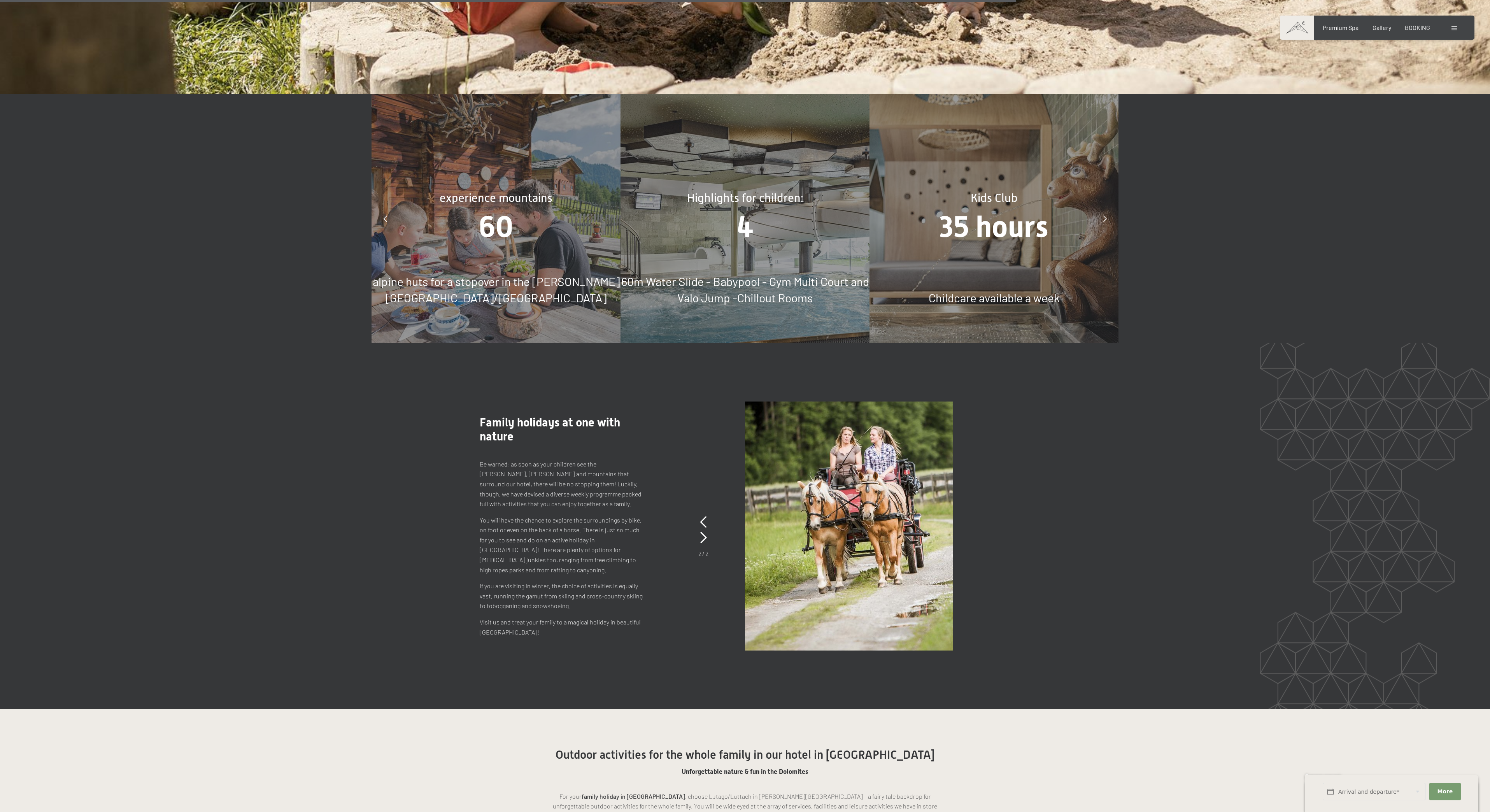
click at [754, 206] on div "4" at bounding box center [745, 227] width 249 height 41
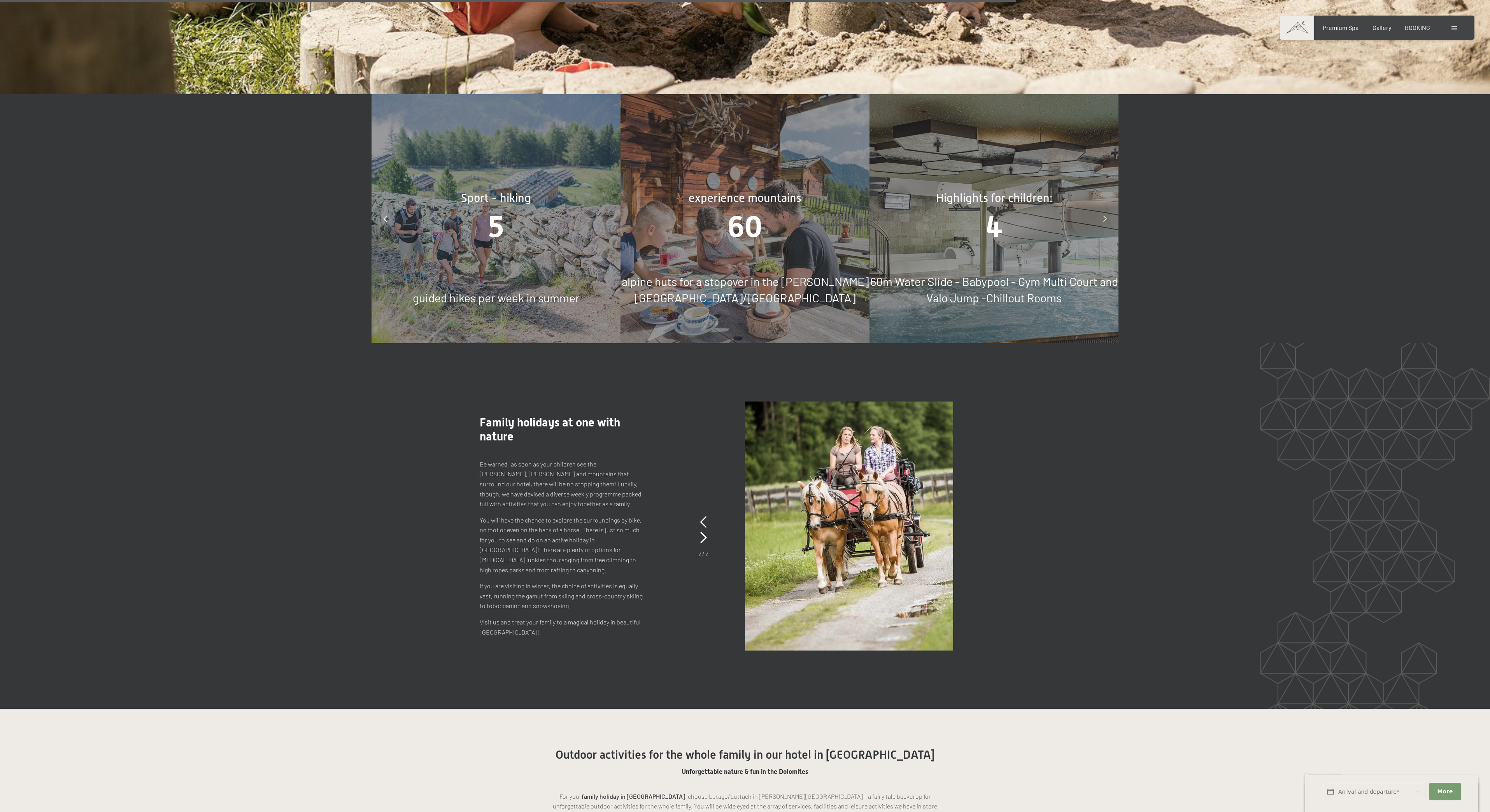
click at [750, 210] on span "60" at bounding box center [745, 227] width 34 height 34
click at [743, 206] on div "60" at bounding box center [745, 227] width 249 height 41
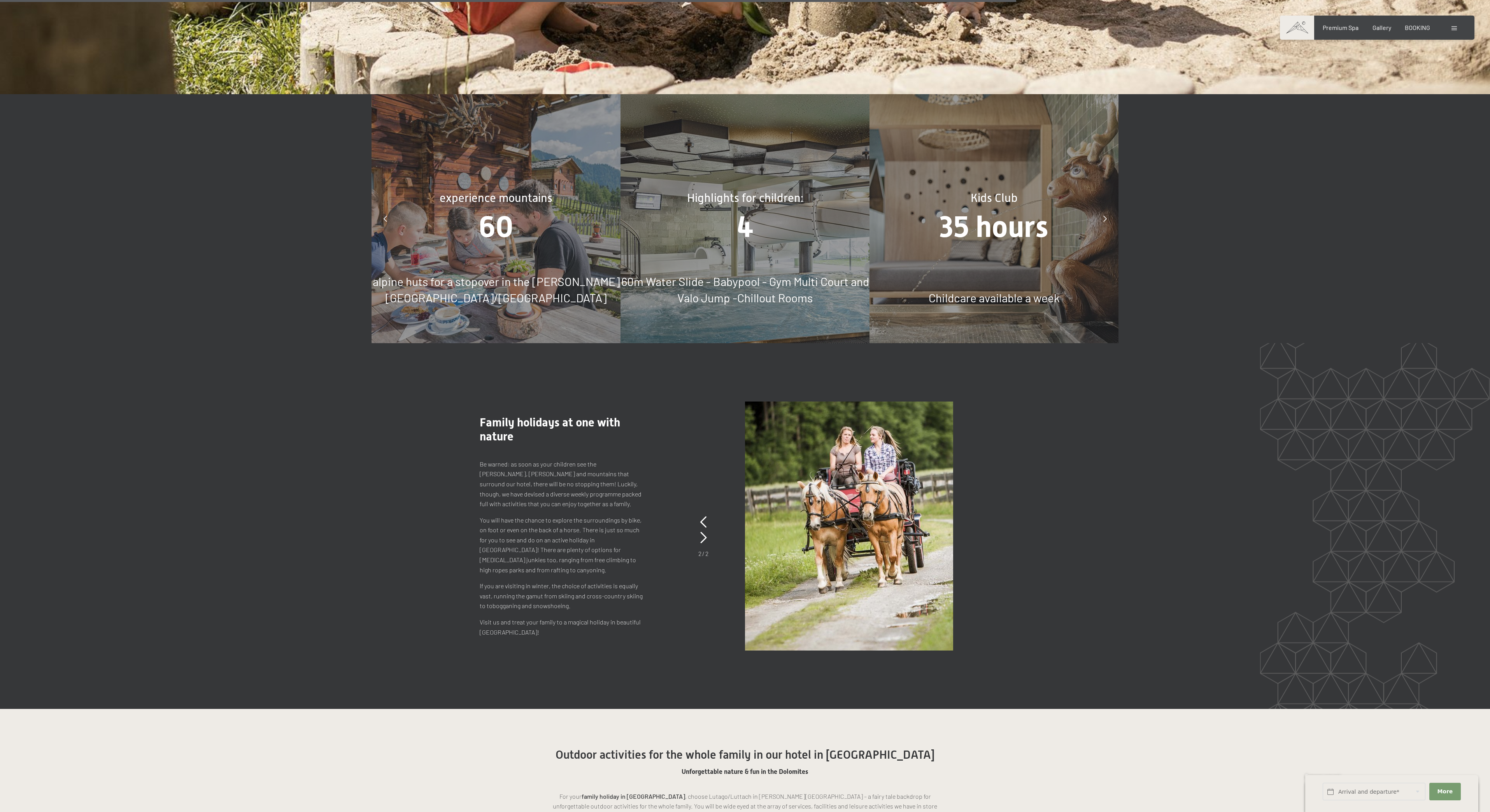
click at [1341, 23] on div "Booking Enquiries Premium Spa Gallery BOOKING DE IT EN Vouchers Gallery Enquiri…" at bounding box center [1377, 27] width 163 height 8
click at [1346, 32] on div "Booking Enquiries Premium Spa Gallery BOOKING DE IT EN Vouchers Gallery Enquiri…" at bounding box center [1377, 27] width 163 height 8
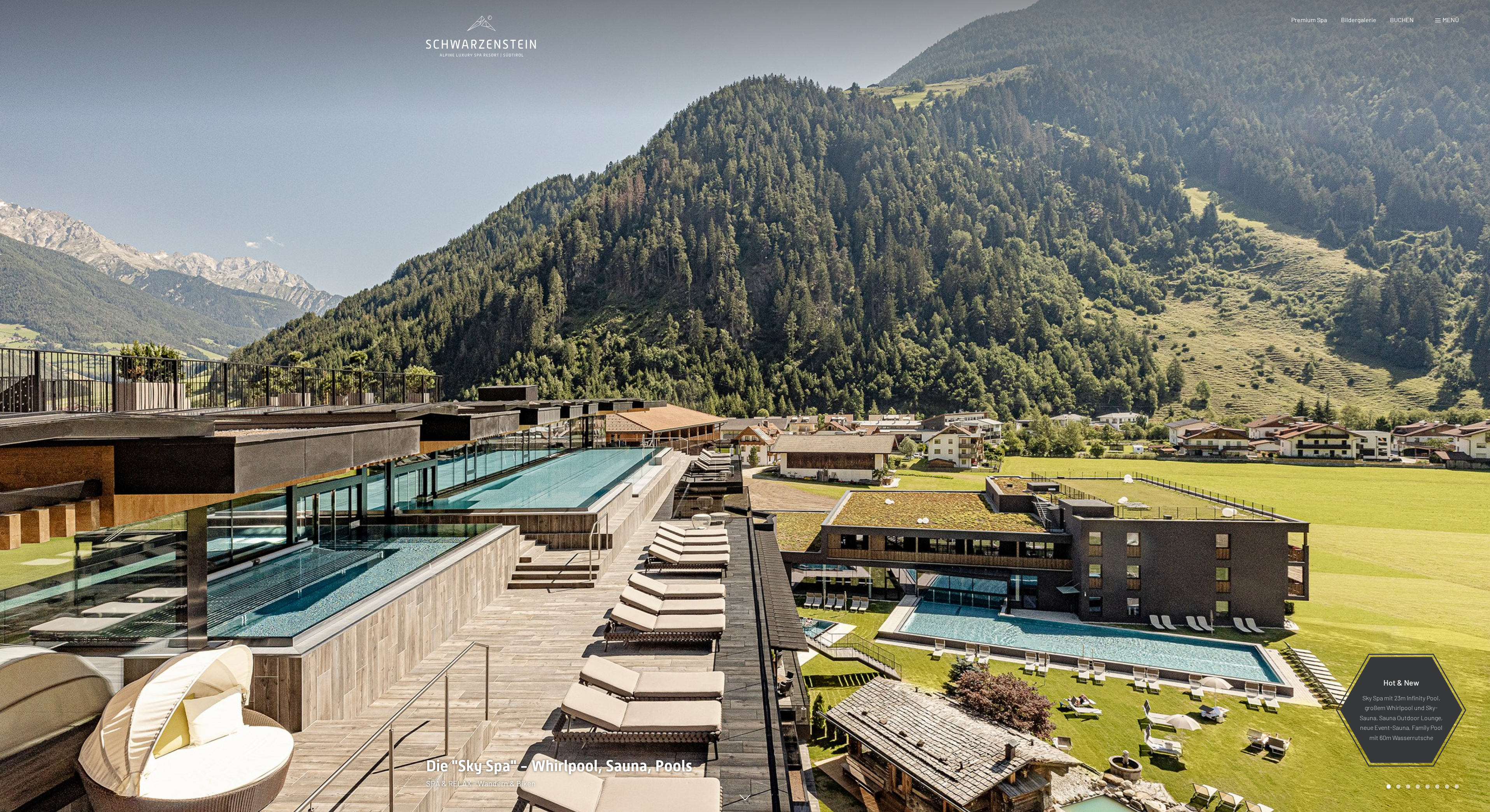
drag, startPoint x: 1450, startPoint y: 90, endPoint x: 1355, endPoint y: 346, distance: 273.1
click at [1378, 275] on div at bounding box center [1118, 406] width 745 height 812
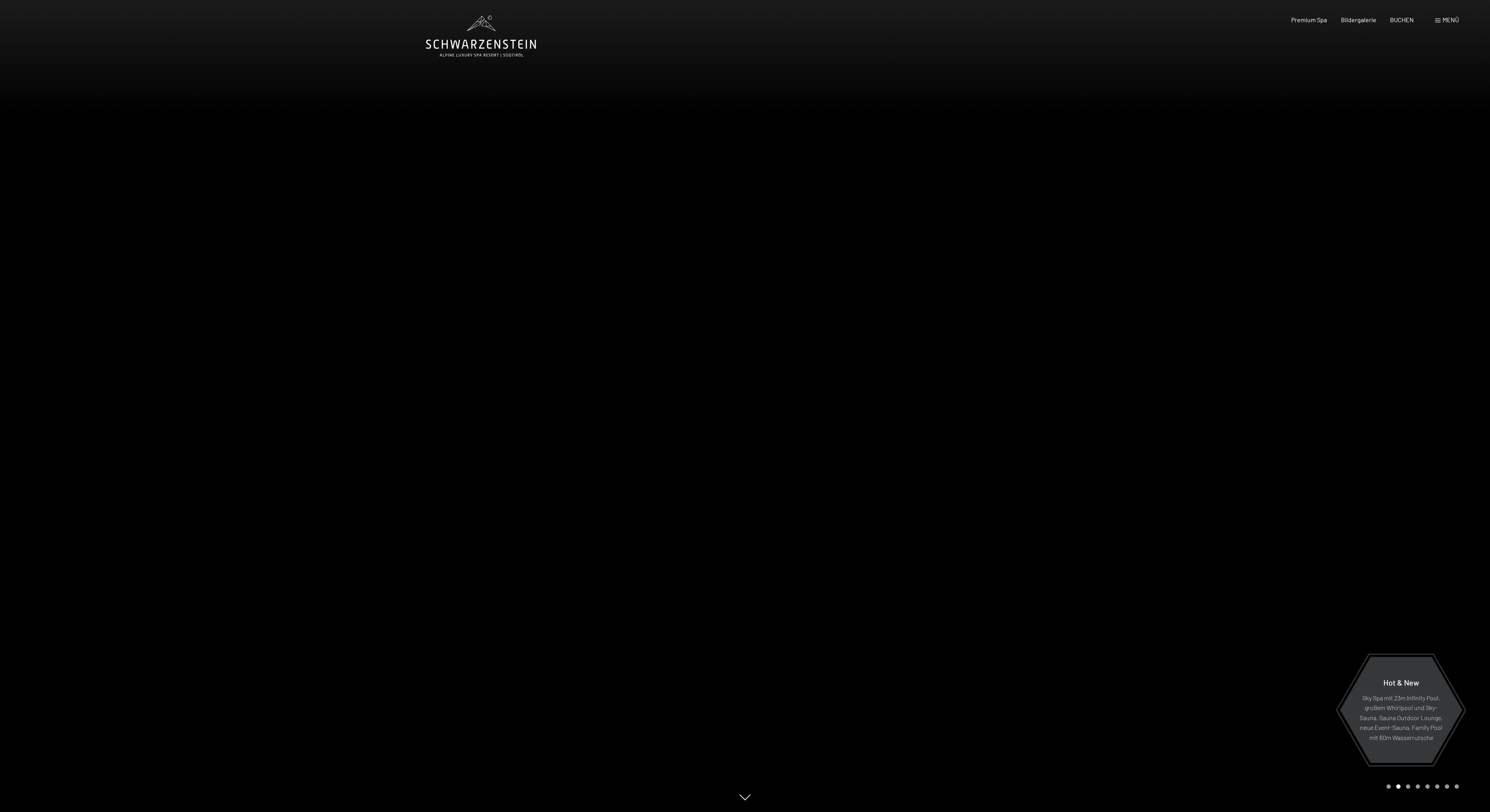
click at [1384, 393] on div at bounding box center [1118, 406] width 745 height 812
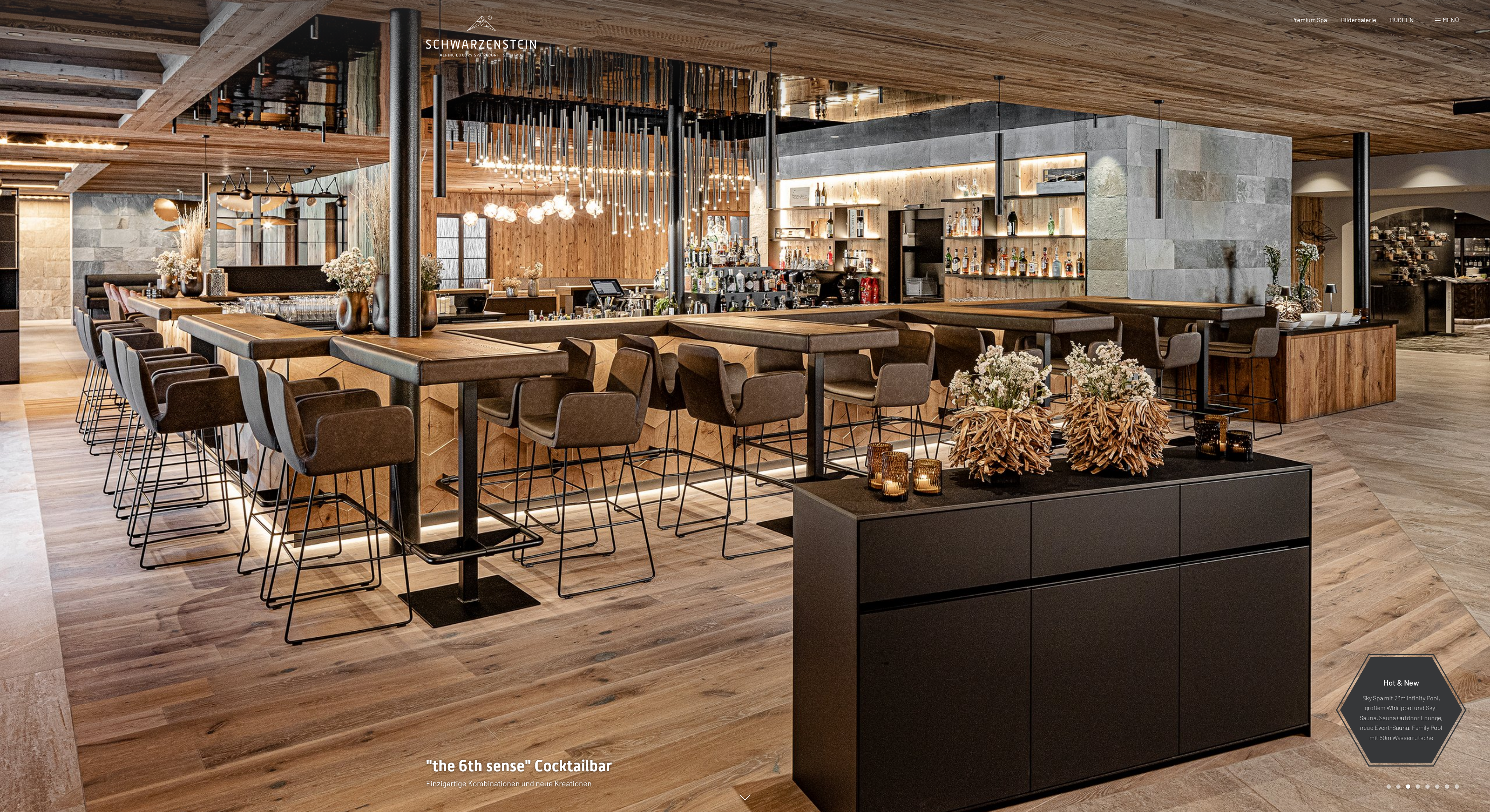
click at [736, 783] on div at bounding box center [372, 406] width 745 height 812
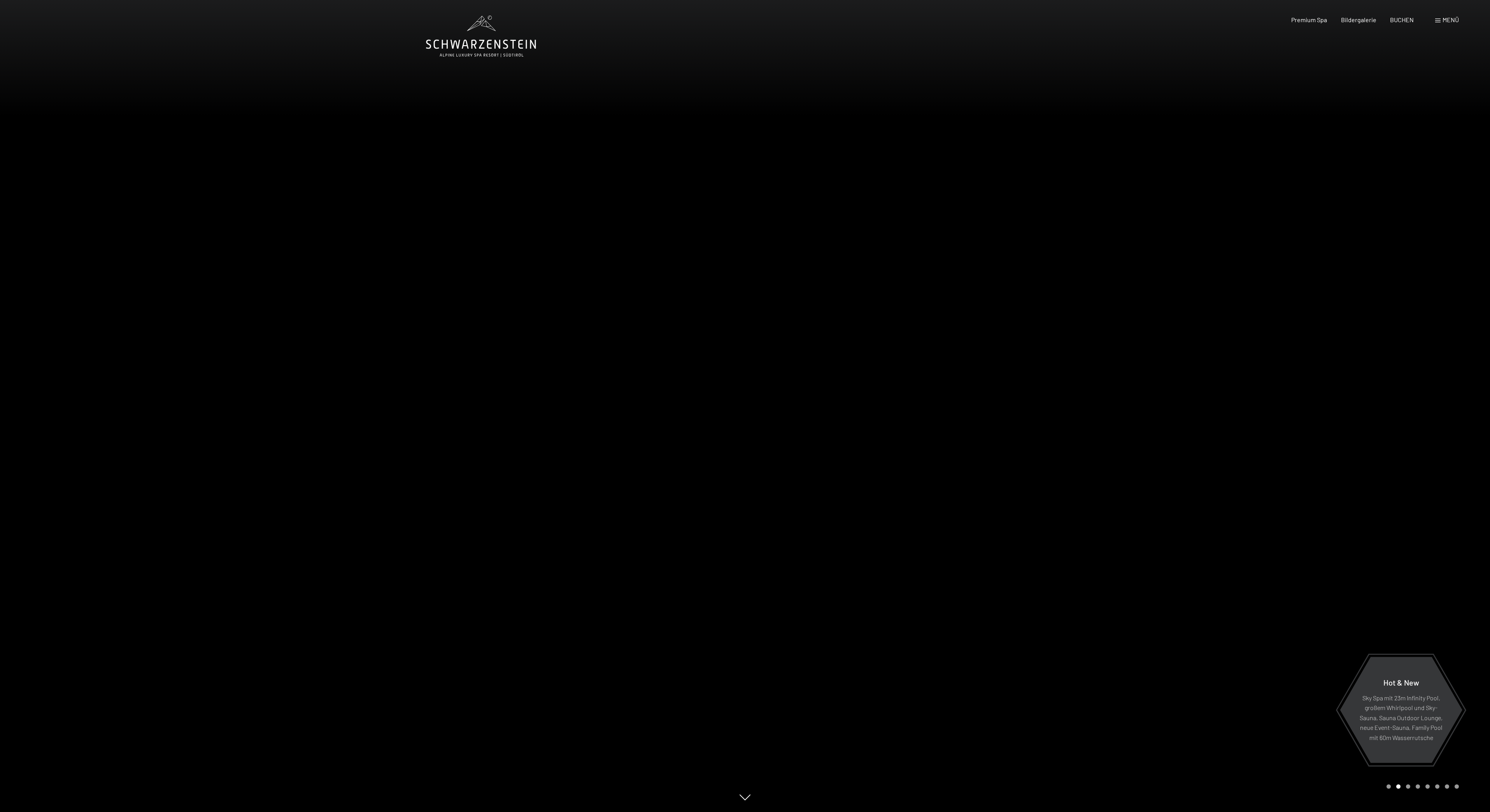
click at [784, 531] on div at bounding box center [1118, 406] width 745 height 812
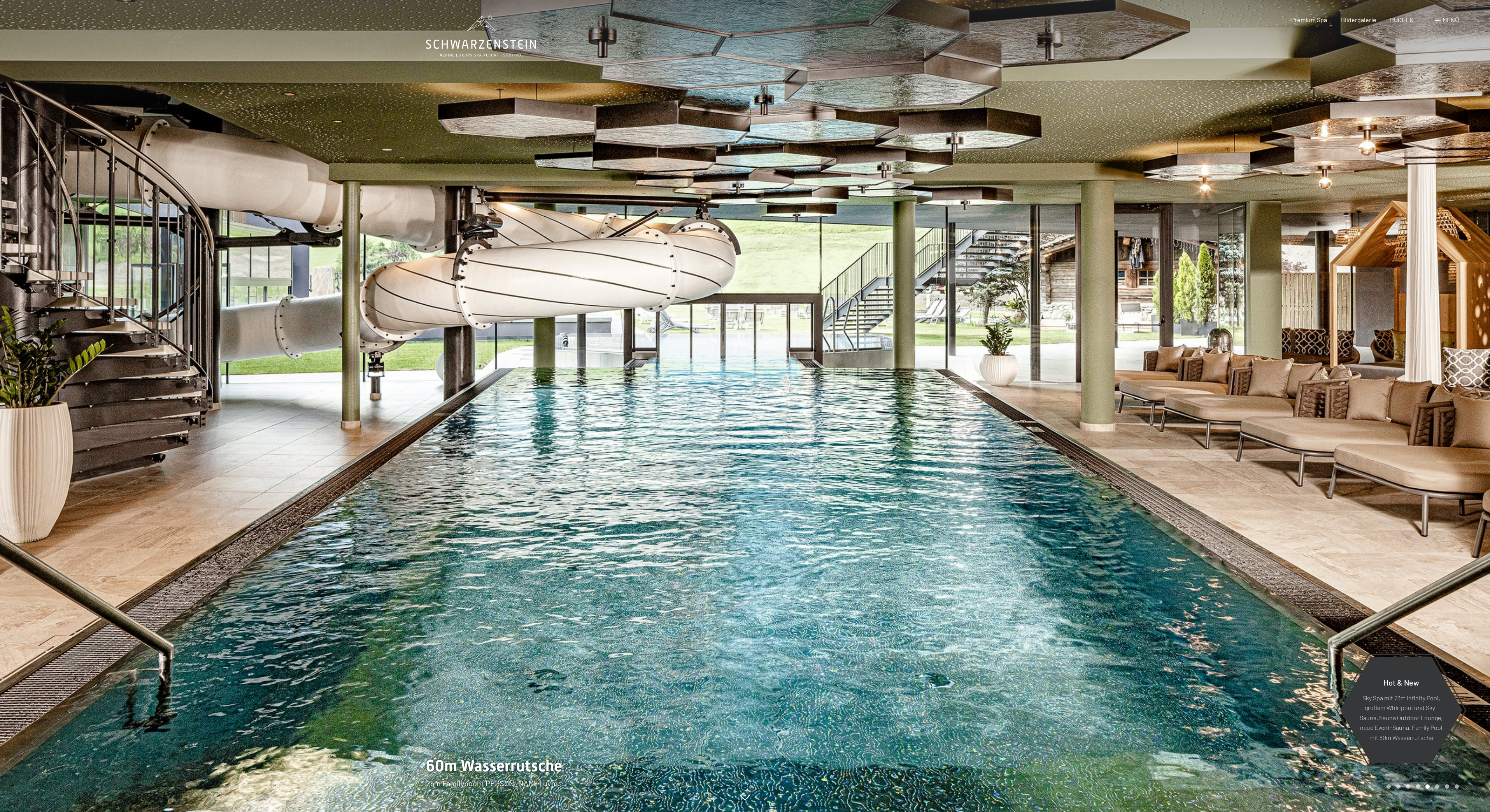
click at [8, 512] on div at bounding box center [372, 406] width 745 height 812
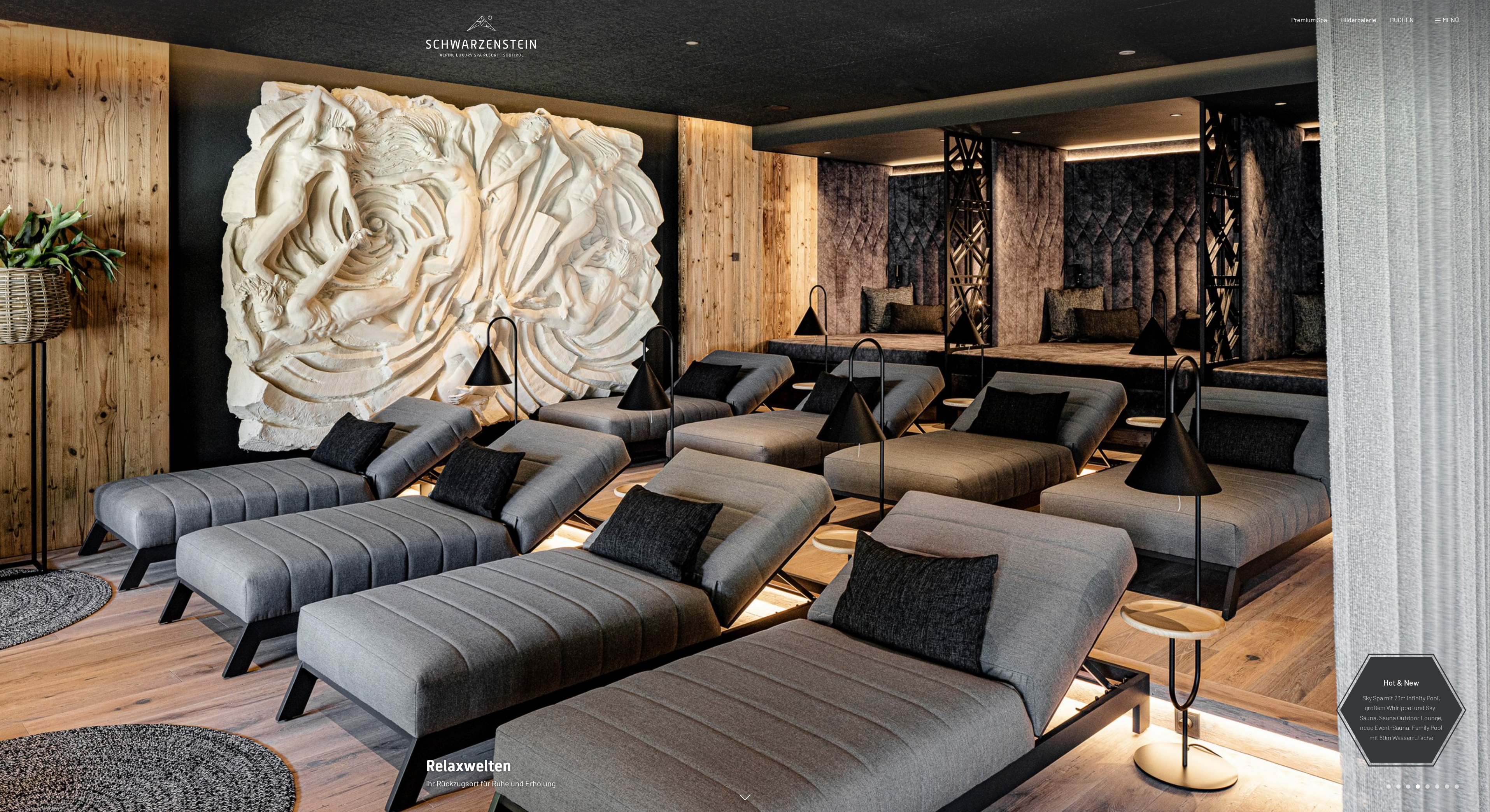
click at [803, 64] on div at bounding box center [1118, 406] width 745 height 812
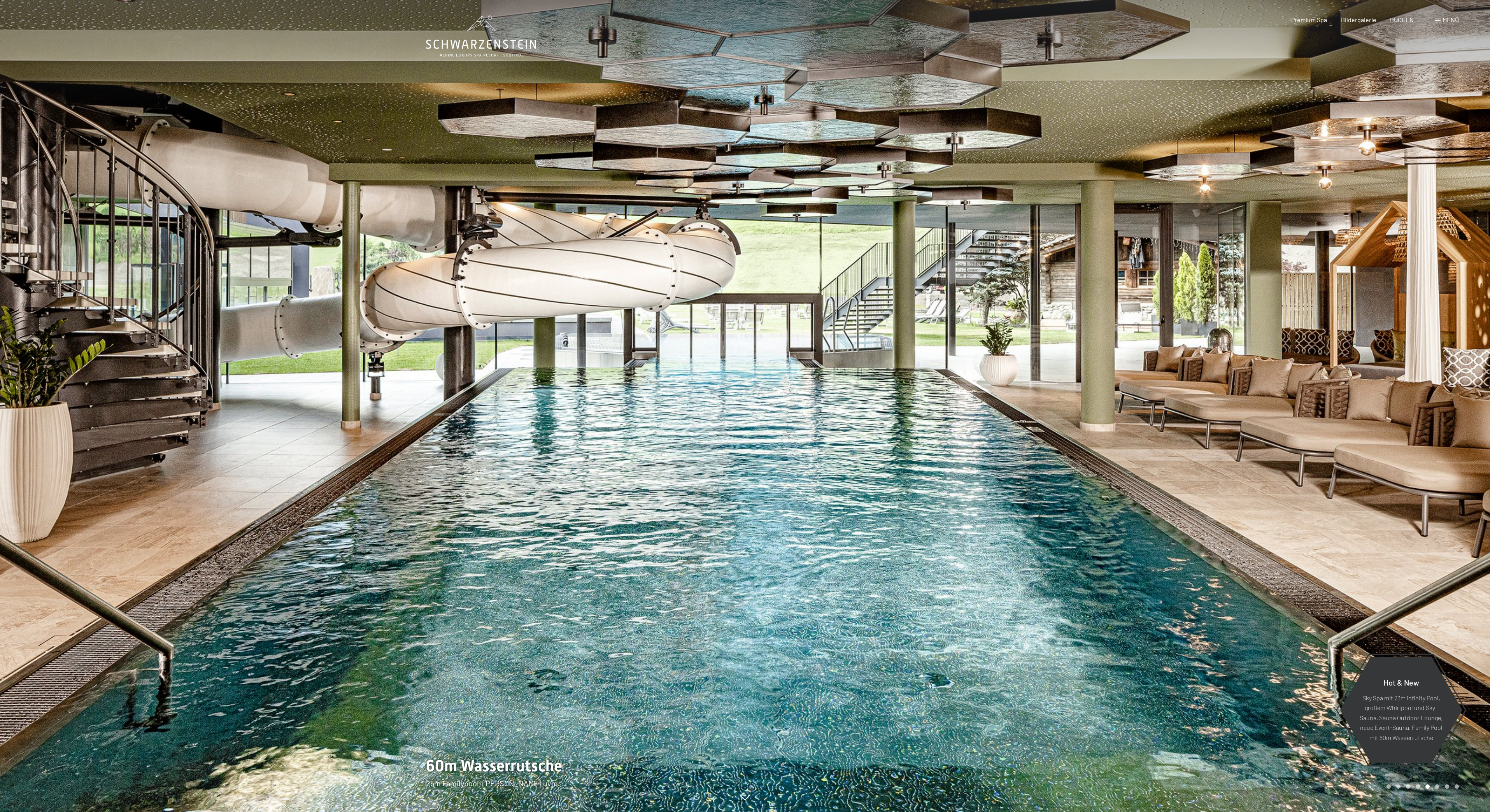
drag, startPoint x: 1, startPoint y: 122, endPoint x: 147, endPoint y: 86, distance: 150.4
click at [2, 120] on div at bounding box center [372, 406] width 745 height 812
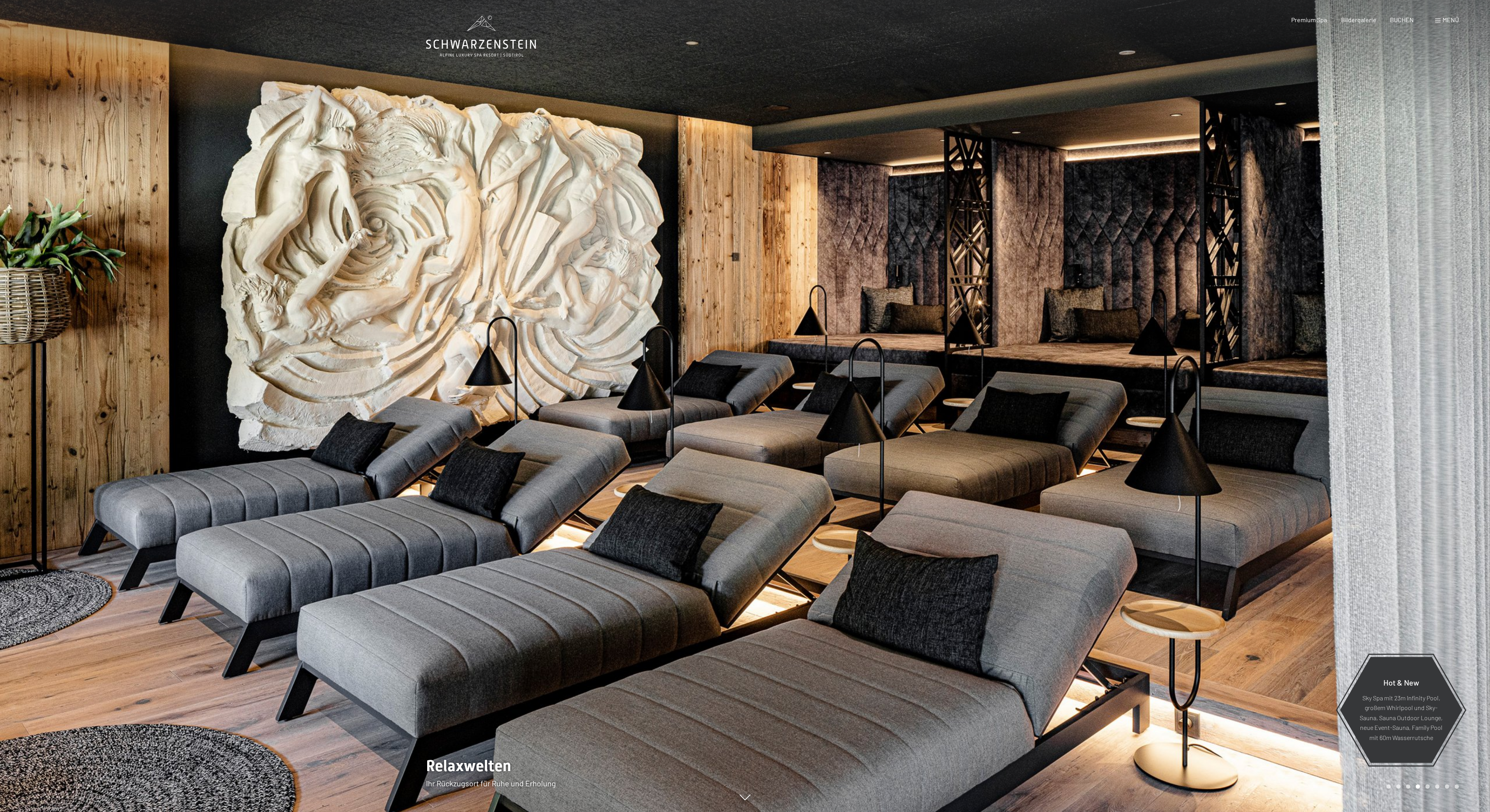
click at [27, 489] on div at bounding box center [372, 406] width 745 height 812
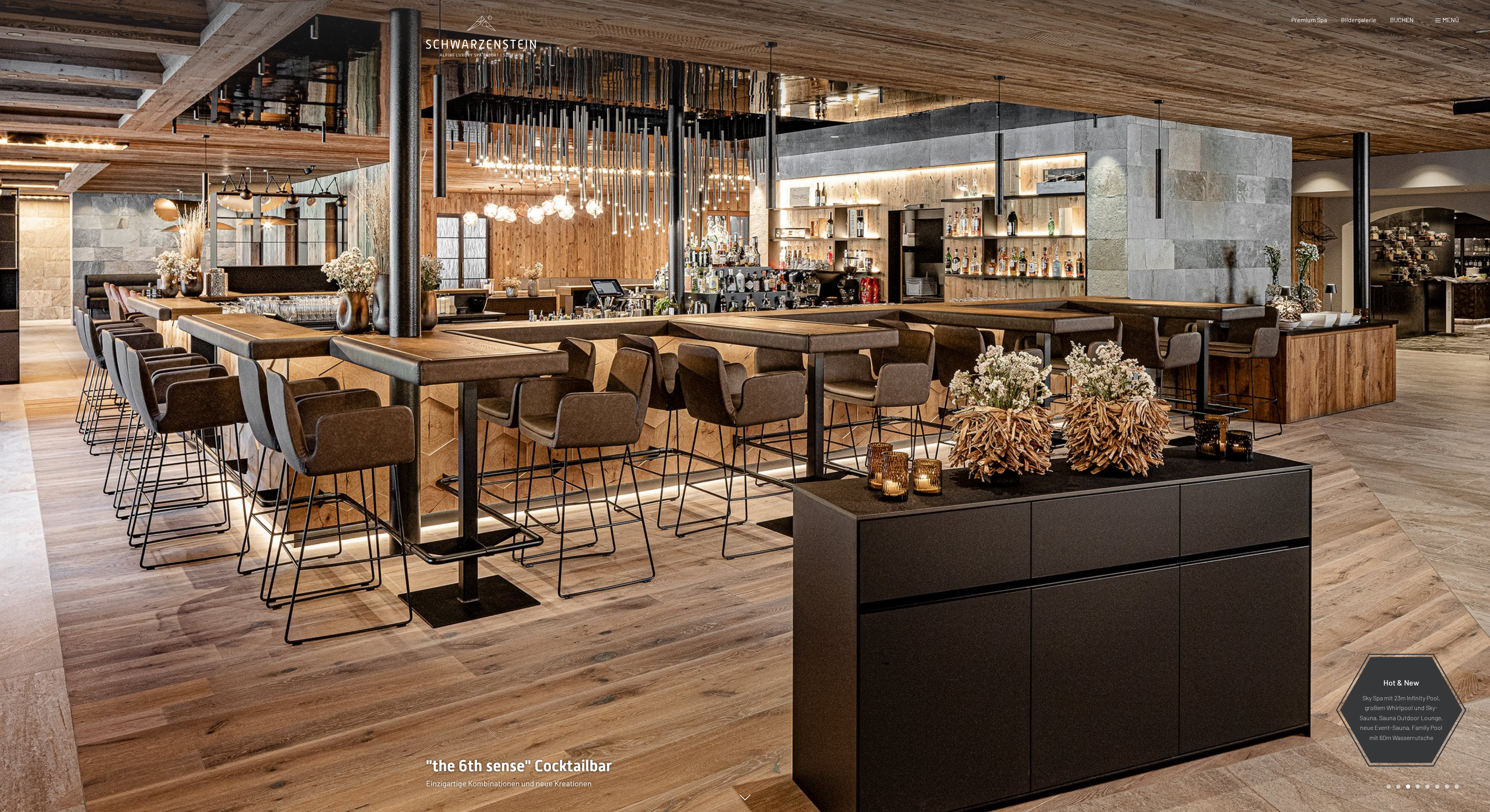
click at [174, 98] on div at bounding box center [372, 406] width 745 height 812
